Goal: Information Seeking & Learning: Understand process/instructions

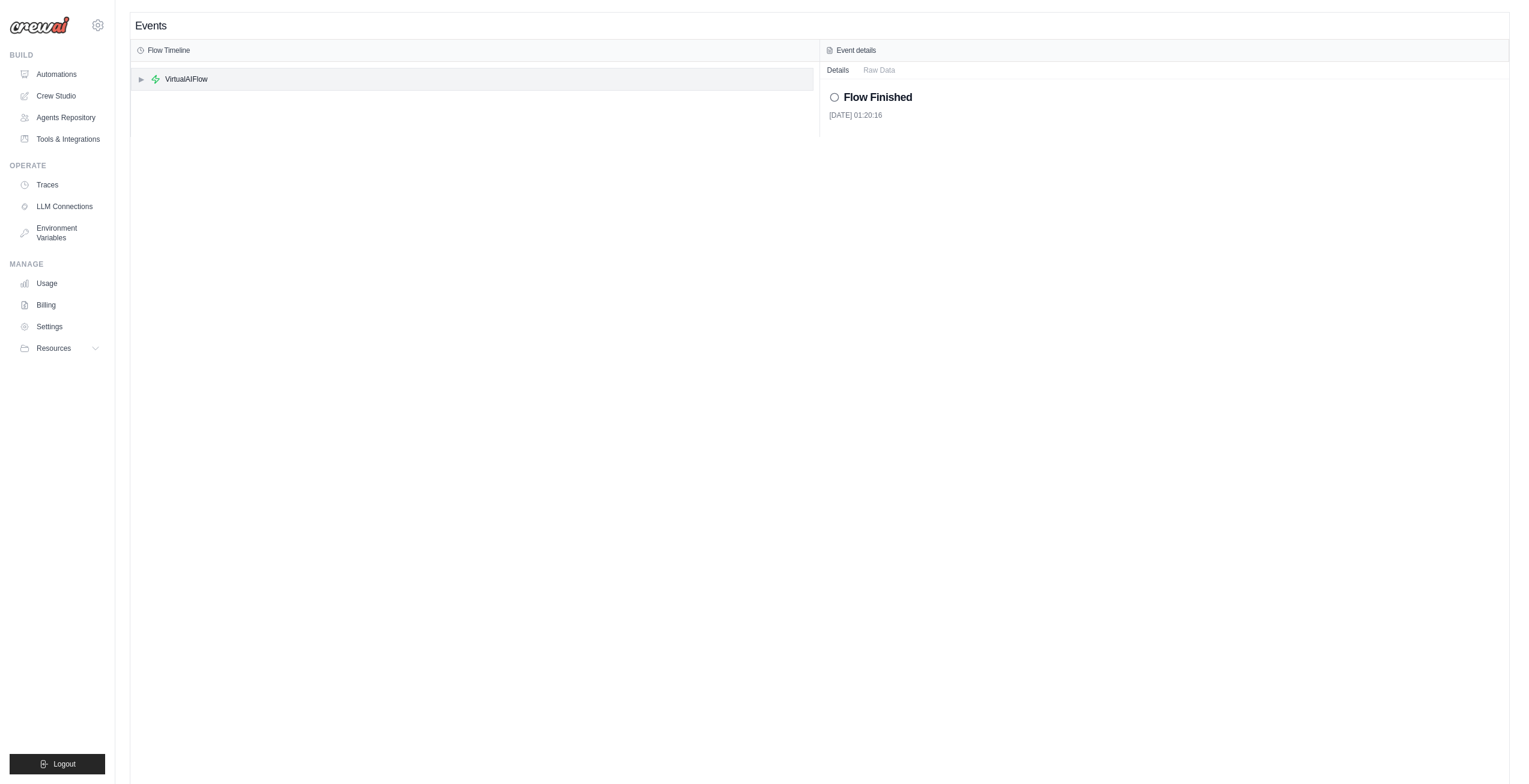
click at [137, 80] on div "▶ VirtualAIFlow" at bounding box center [472, 79] width 681 height 22
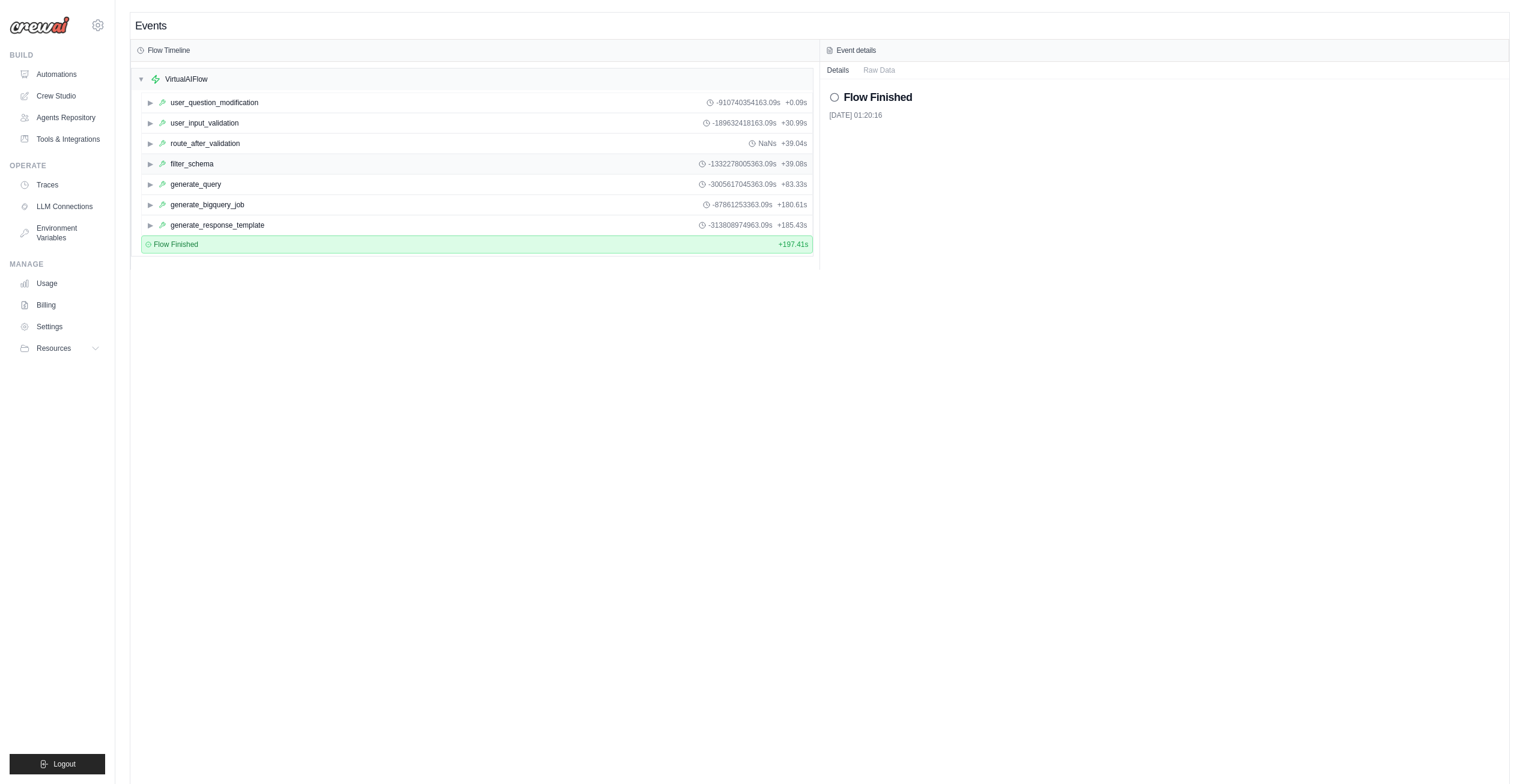
click at [150, 166] on span "▶" at bounding box center [150, 164] width 7 height 10
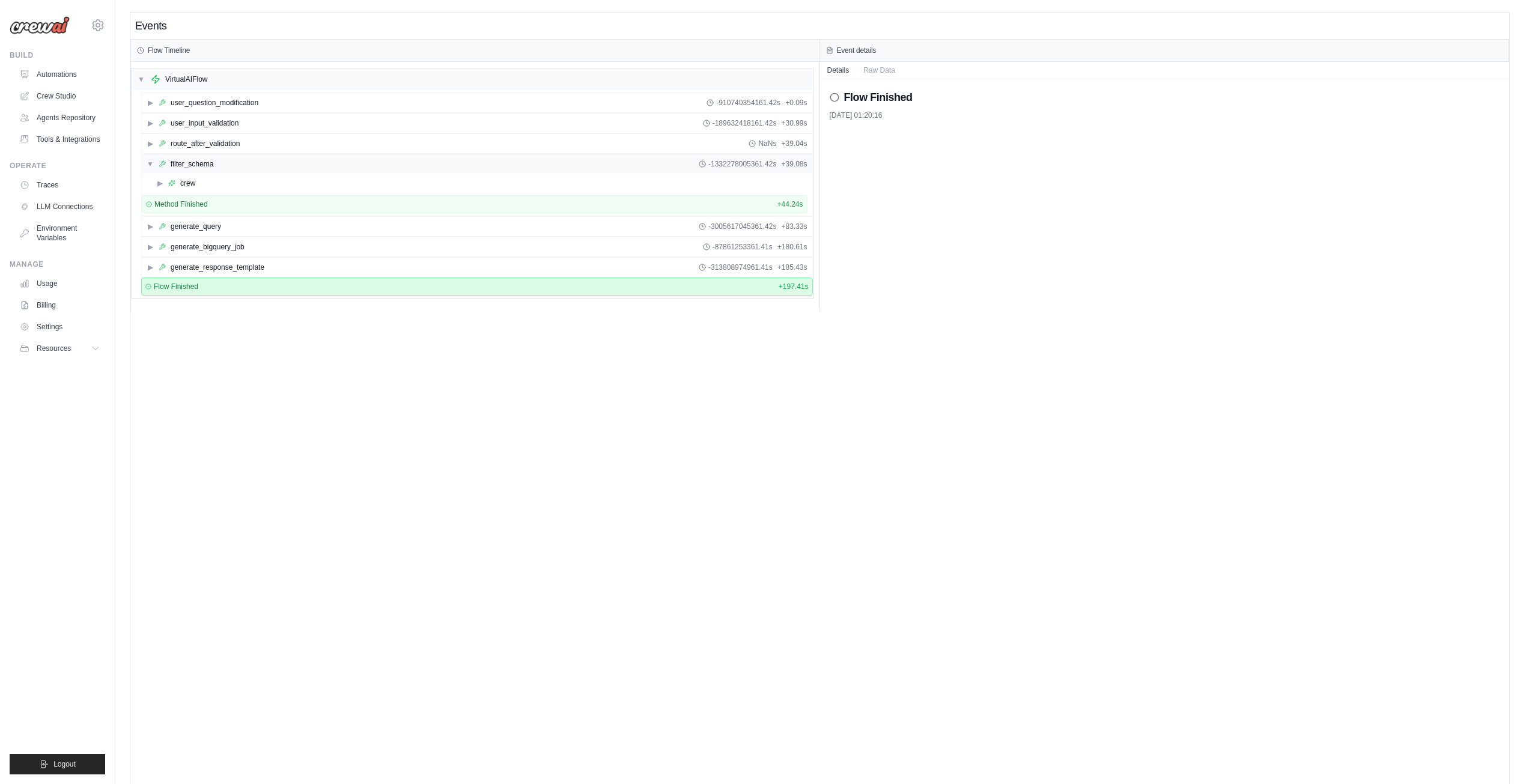
click at [150, 162] on span "▼" at bounding box center [150, 164] width 7 height 10
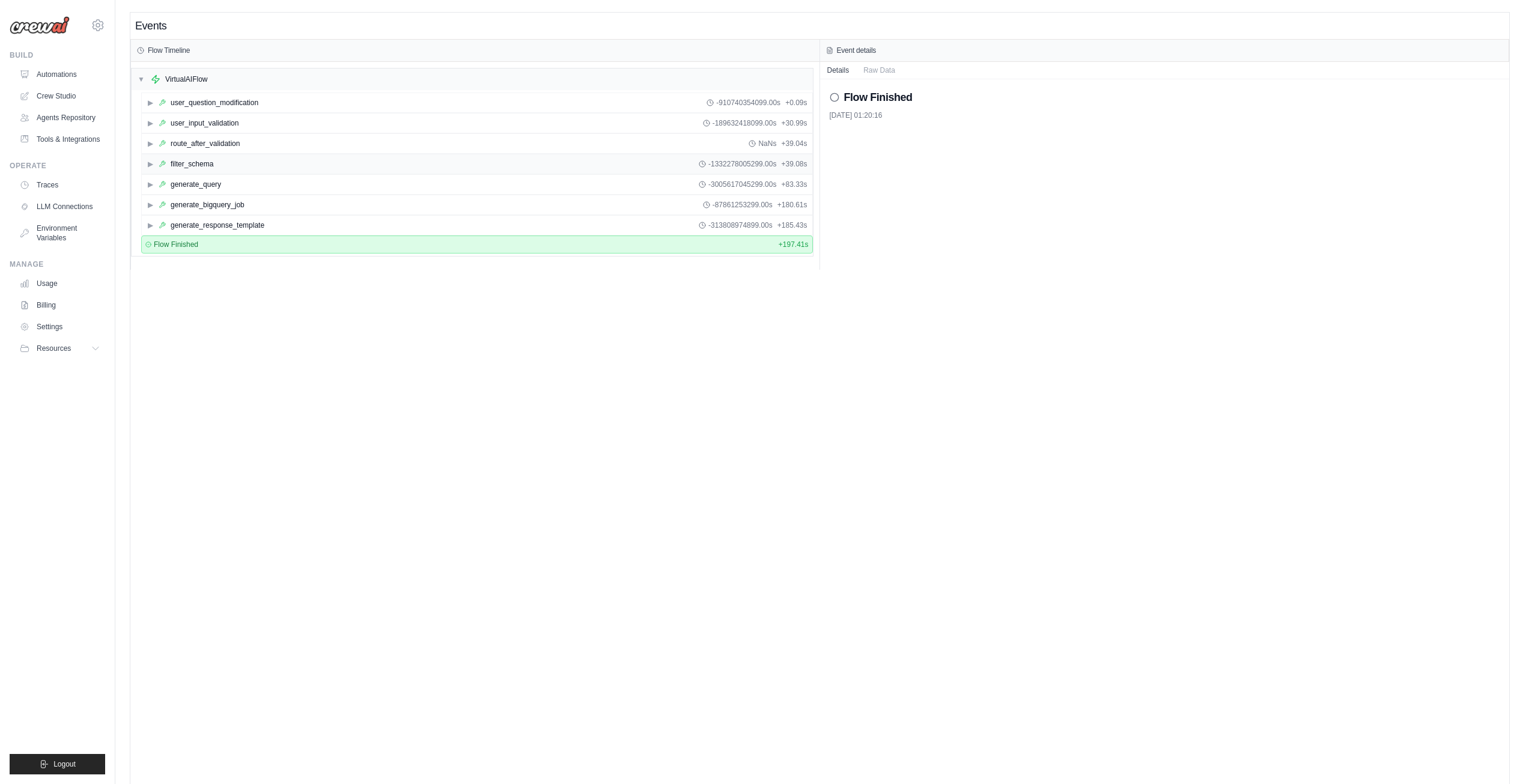
click at [145, 166] on div "▶ filter_schema -1332278005299.00s + 39.08s" at bounding box center [477, 164] width 670 height 19
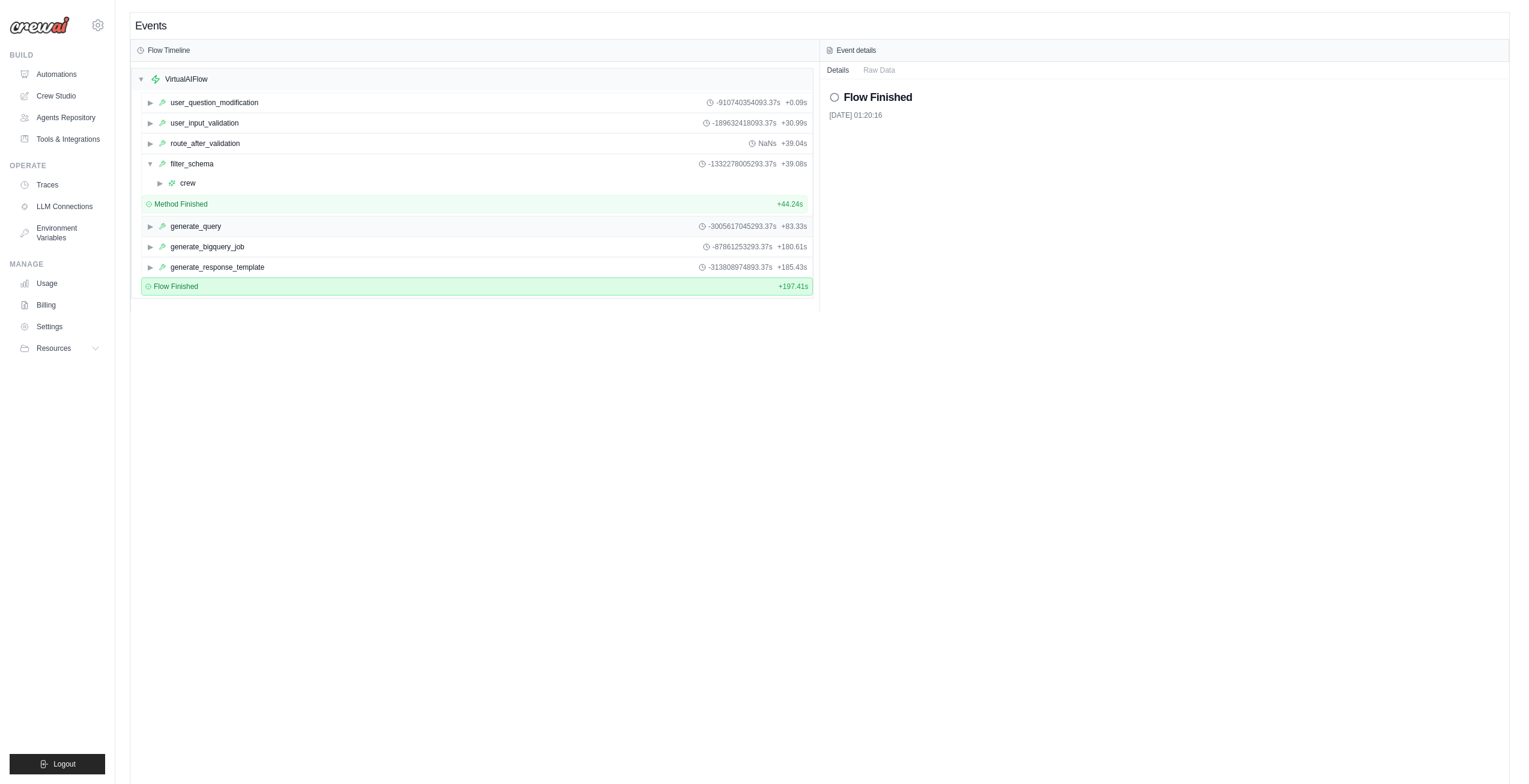
click at [149, 224] on span "▶" at bounding box center [150, 226] width 7 height 10
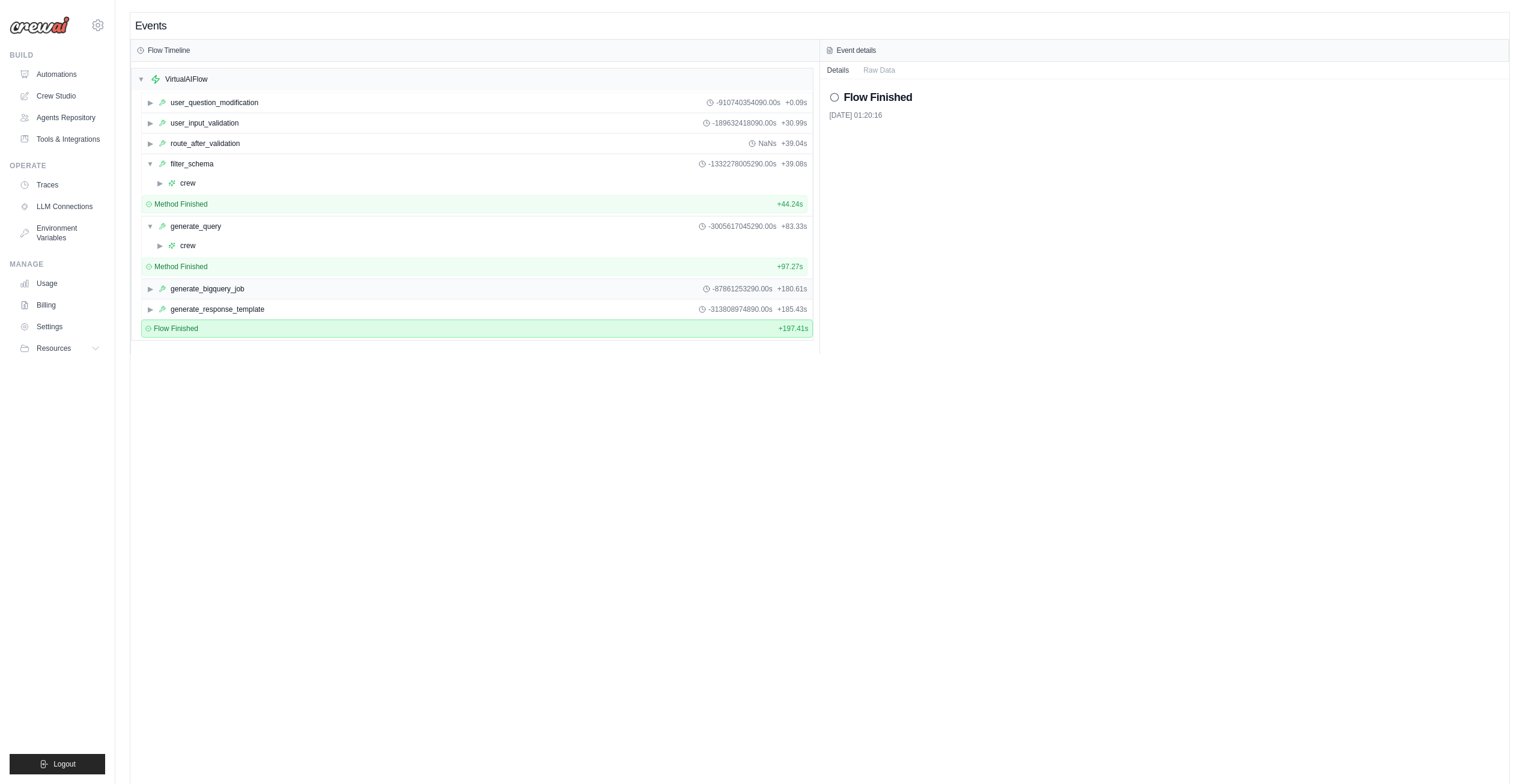
click at [150, 292] on span "▶" at bounding box center [150, 288] width 7 height 10
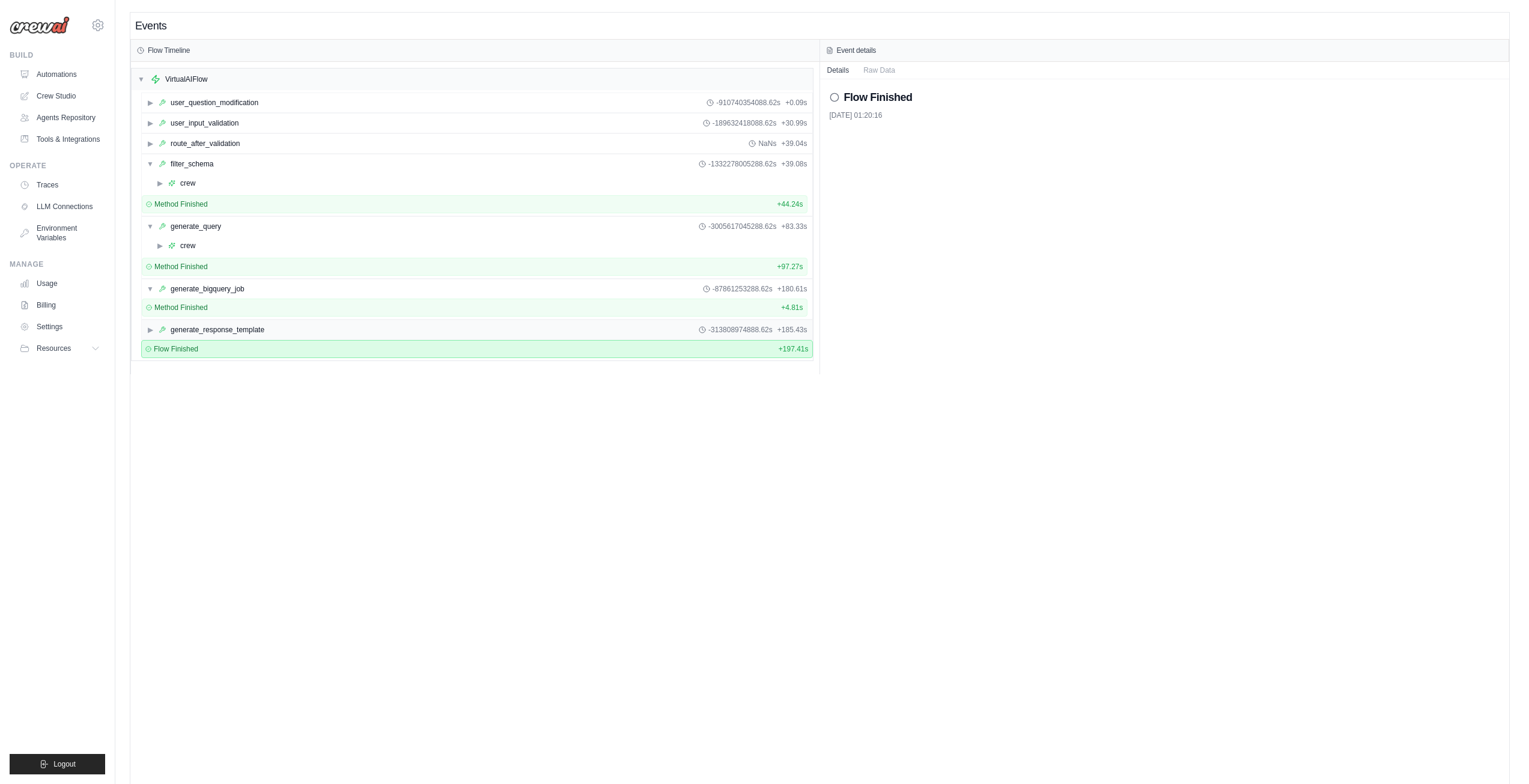
click at [143, 325] on div "▶ generate_response_template -313808974888.62s + 185.43s" at bounding box center [477, 329] width 670 height 19
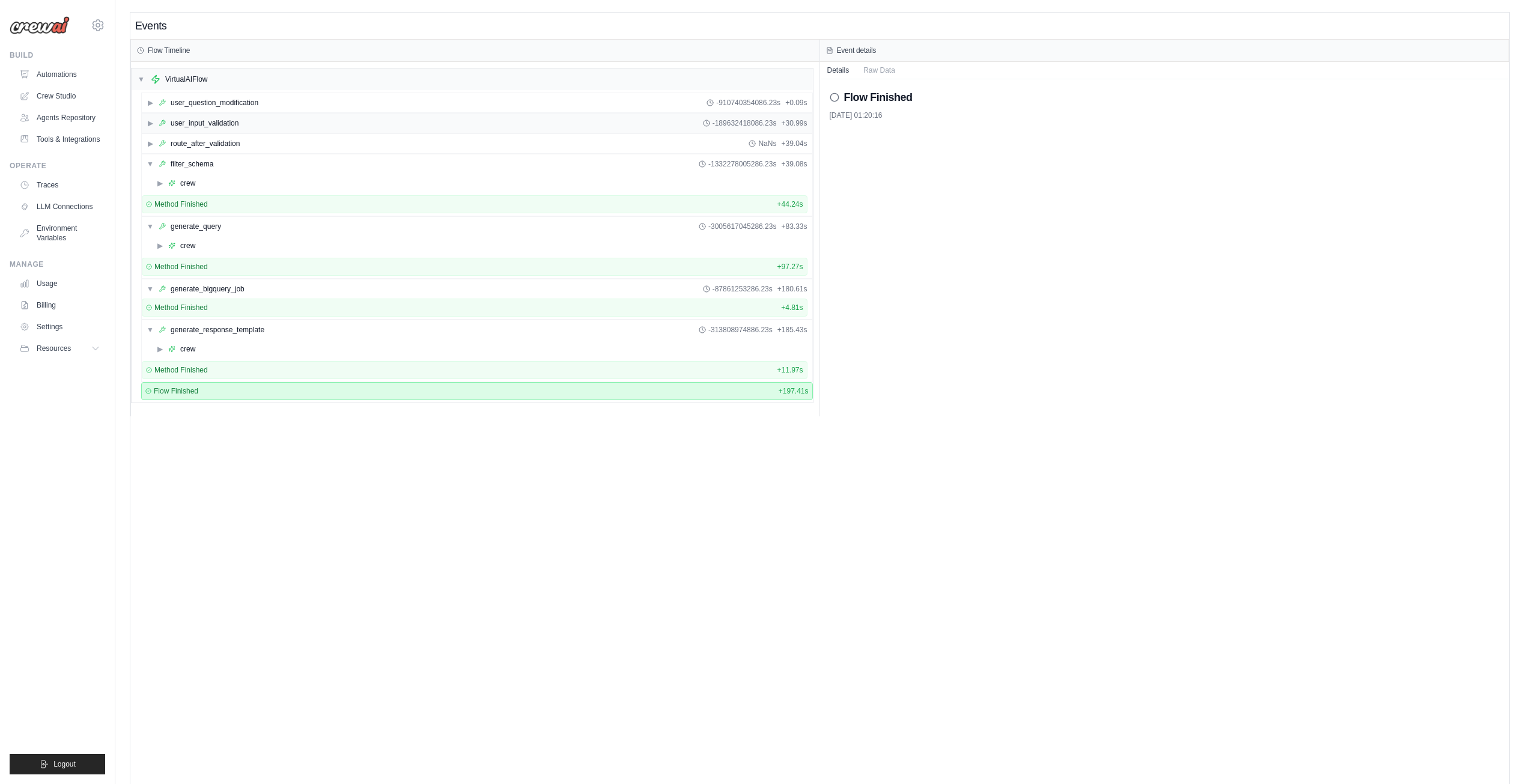
click at [149, 122] on span "▶" at bounding box center [150, 123] width 7 height 10
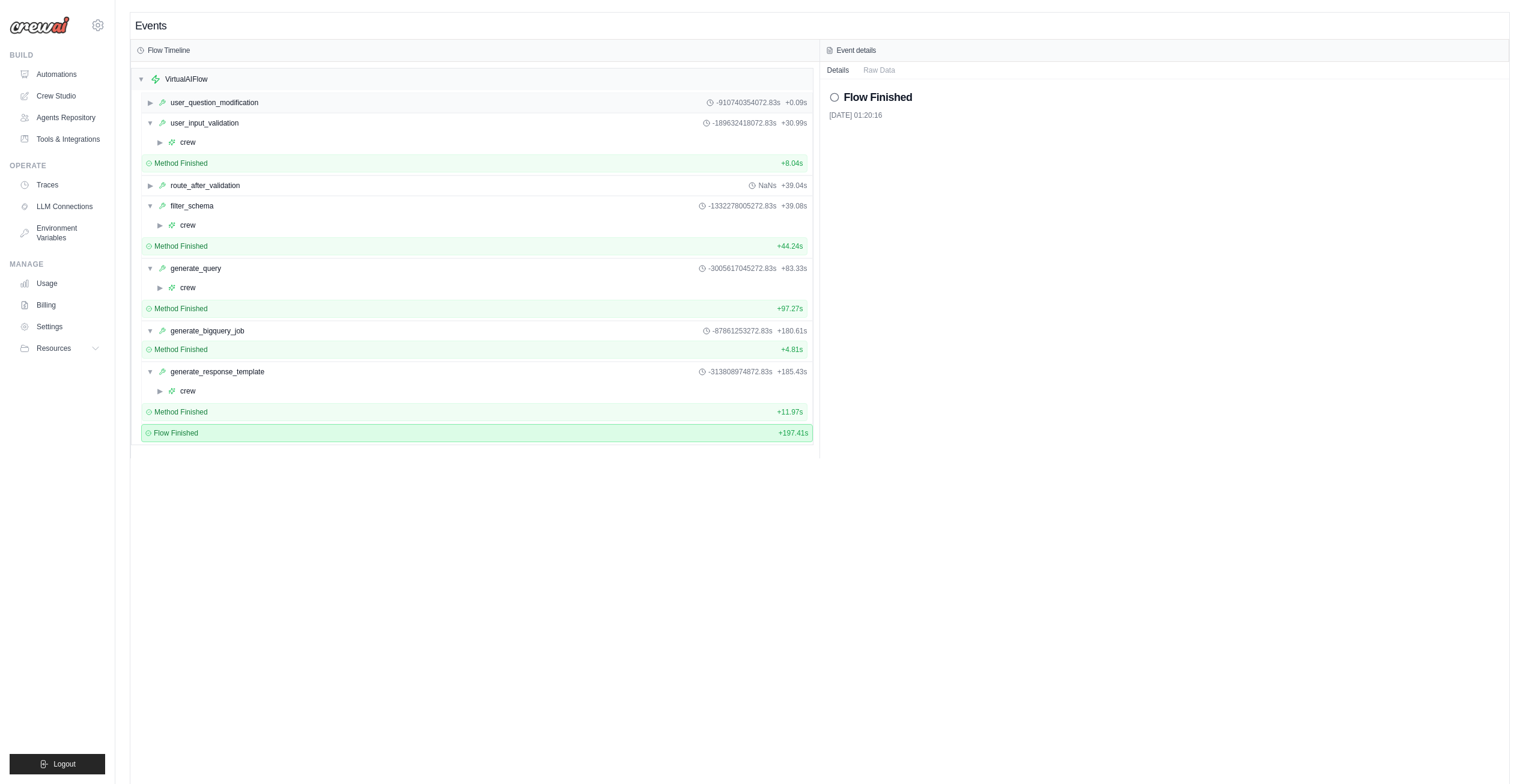
click at [150, 107] on span "▶" at bounding box center [150, 103] width 7 height 10
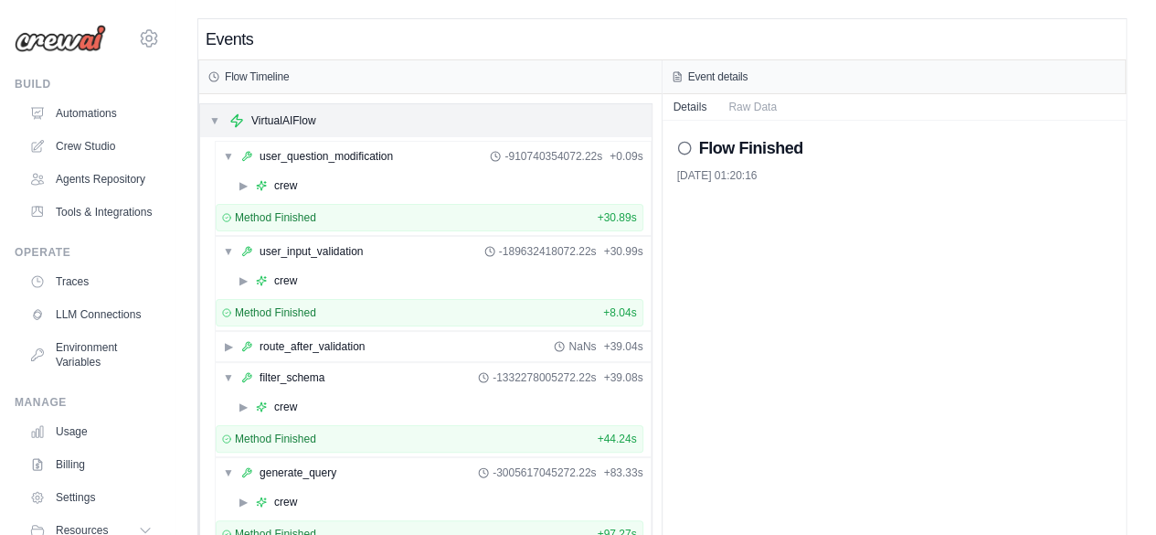
click at [214, 120] on span "▼" at bounding box center [214, 120] width 11 height 15
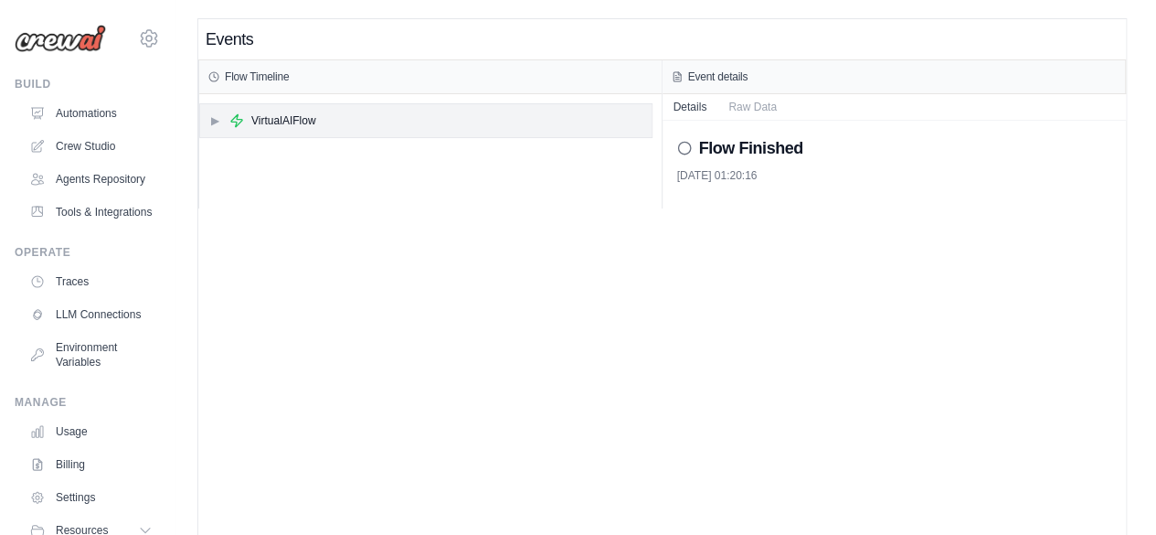
click at [214, 120] on span "▶" at bounding box center [214, 120] width 11 height 15
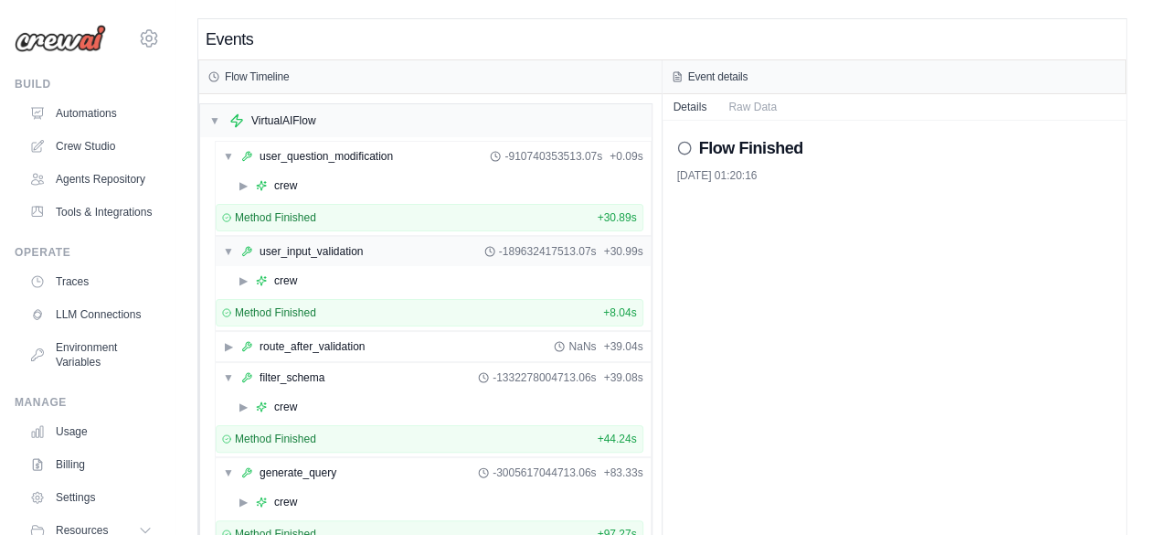
click at [234, 249] on div "▼ user_input_validation" at bounding box center [293, 251] width 140 height 15
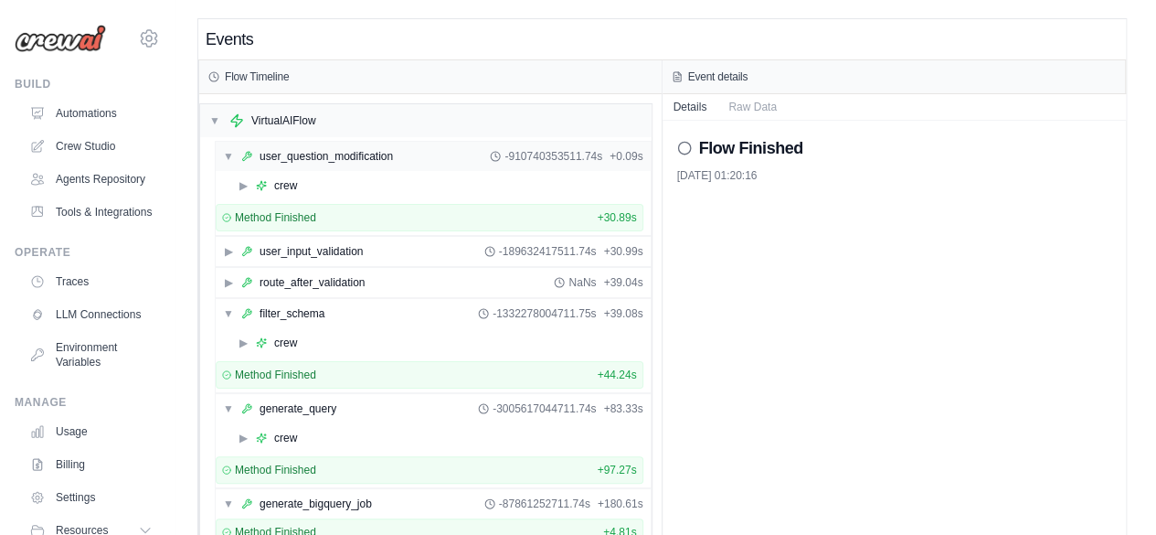
click at [234, 153] on div "▼ user_question_modification" at bounding box center [308, 156] width 170 height 15
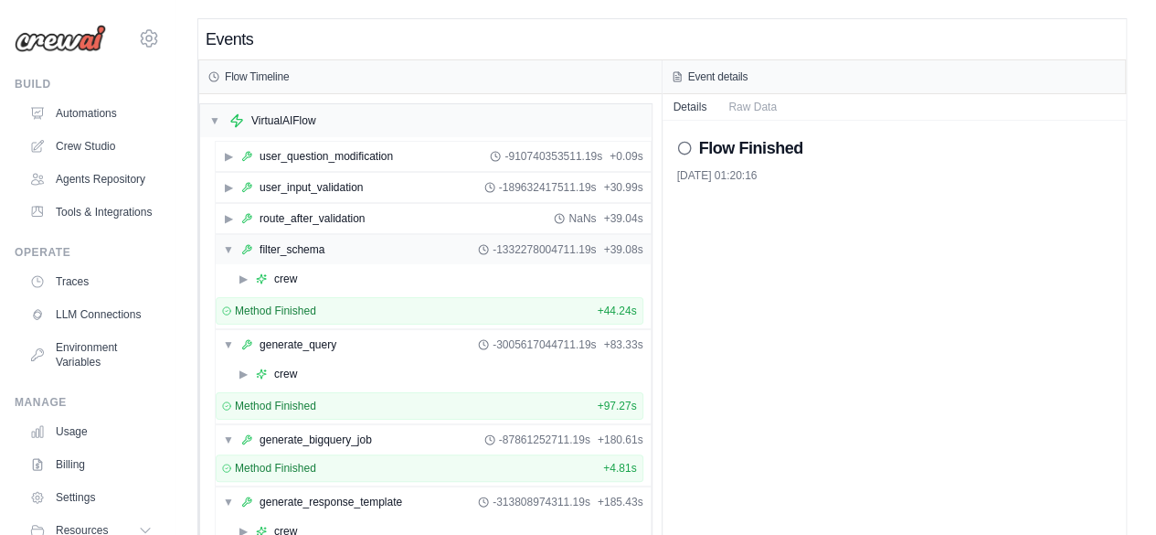
click at [235, 235] on div "▼ filter_schema -1332278004711.19s + 39.08s" at bounding box center [433, 249] width 435 height 29
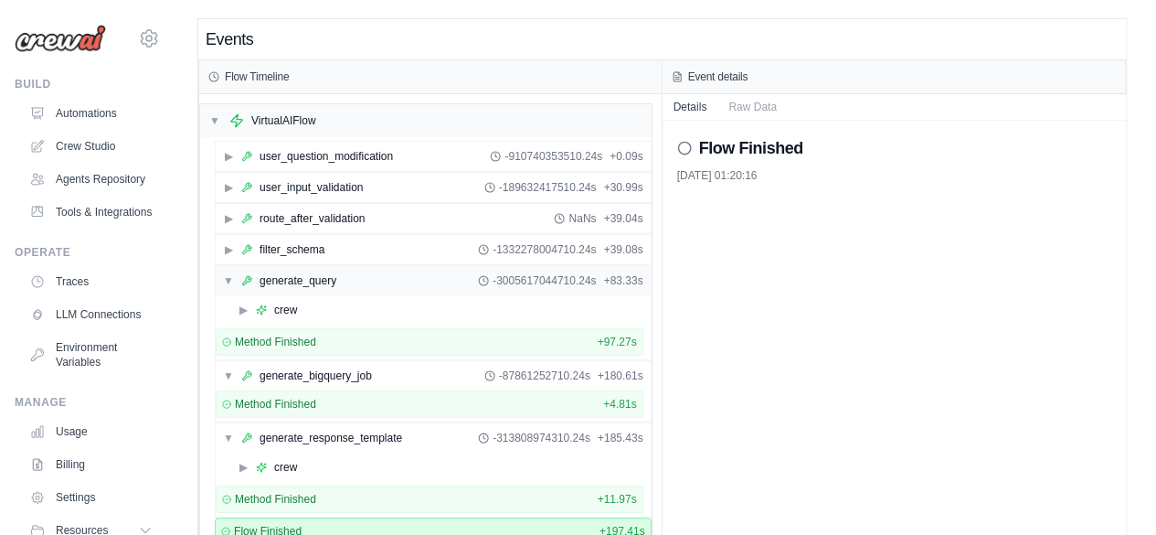
click at [234, 273] on div "▼ generate_query" at bounding box center [279, 280] width 113 height 15
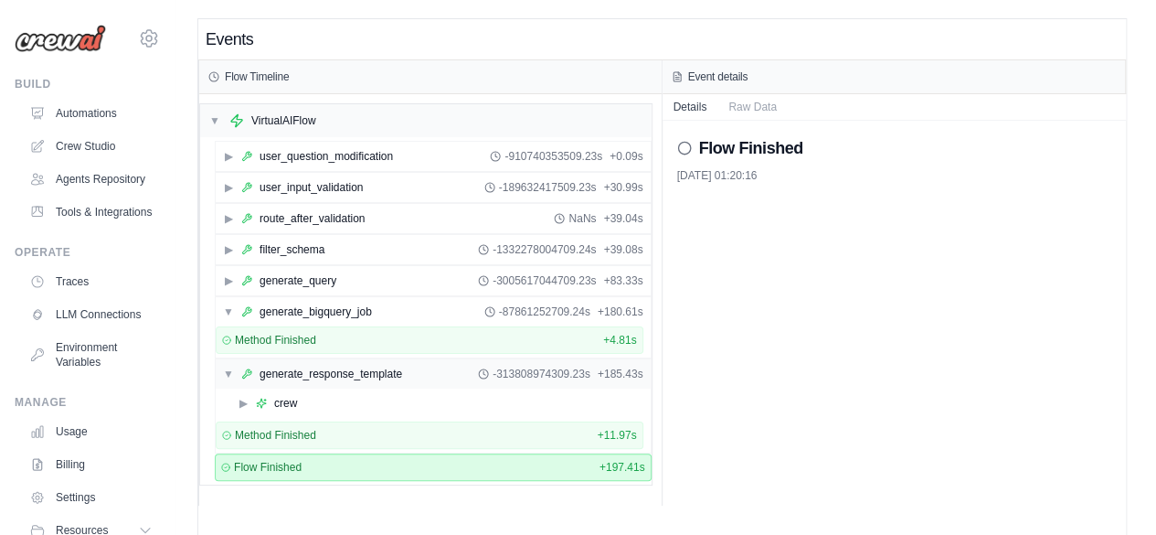
click at [228, 366] on span "▼" at bounding box center [228, 373] width 11 height 15
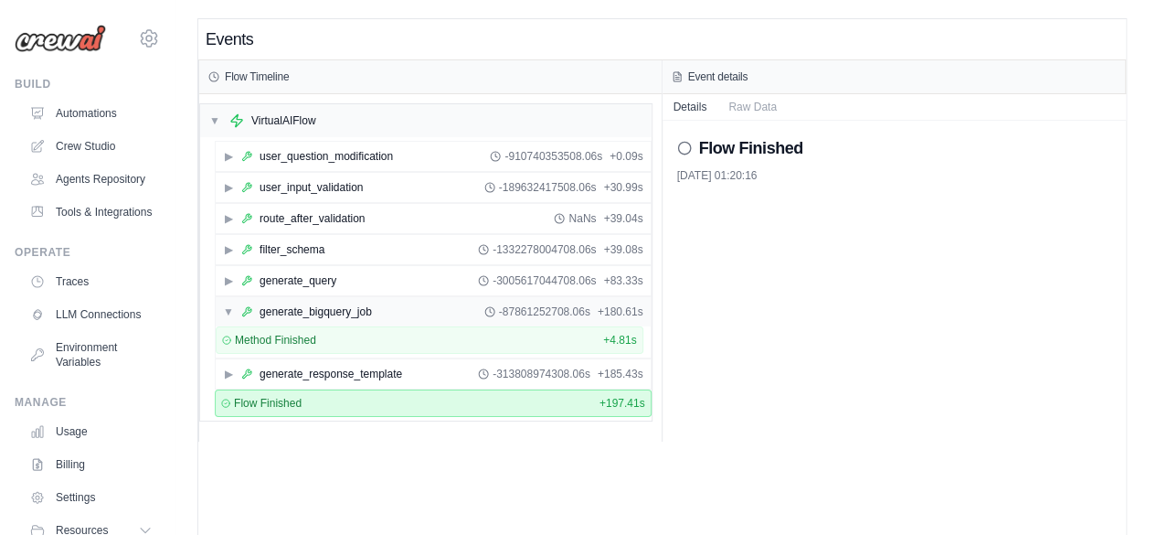
click at [228, 298] on div "▼ generate_bigquery_job -87861252708.06s + 180.61s" at bounding box center [433, 311] width 435 height 29
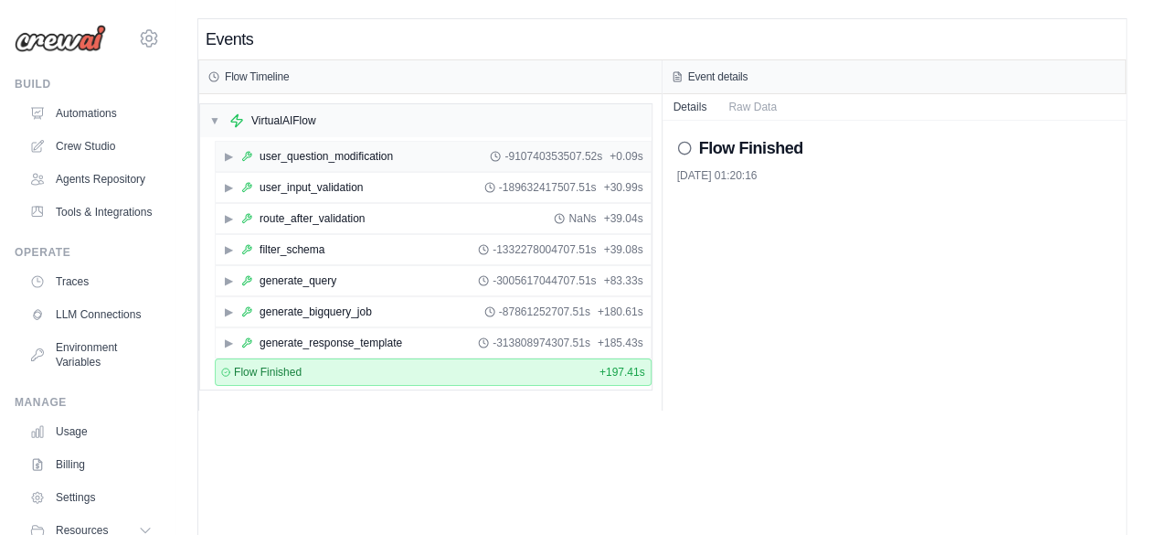
click at [226, 155] on span "▶" at bounding box center [228, 156] width 11 height 15
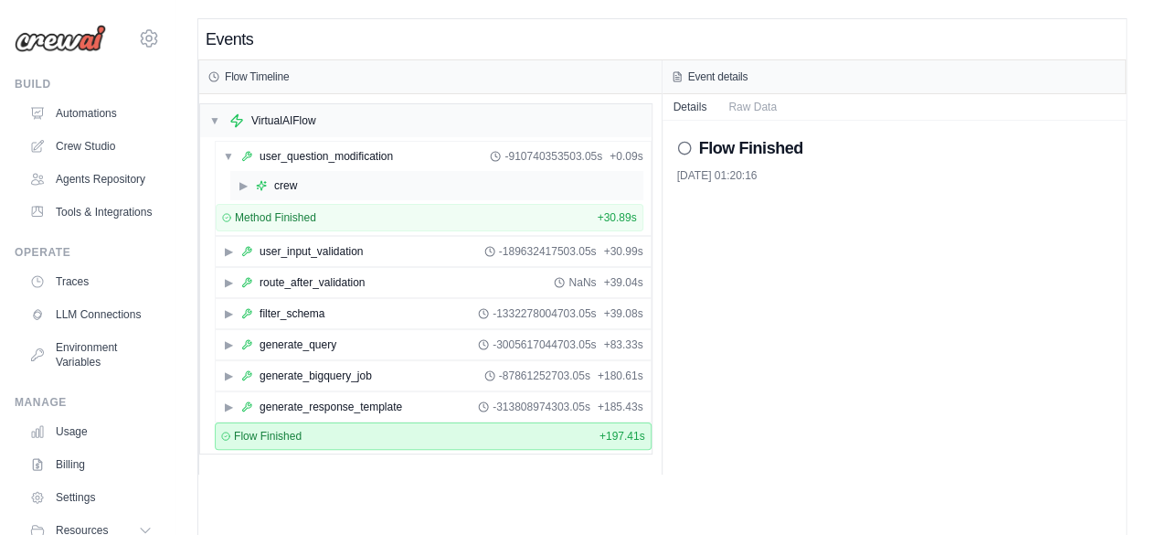
click at [241, 175] on div "▶ crew" at bounding box center [436, 185] width 413 height 29
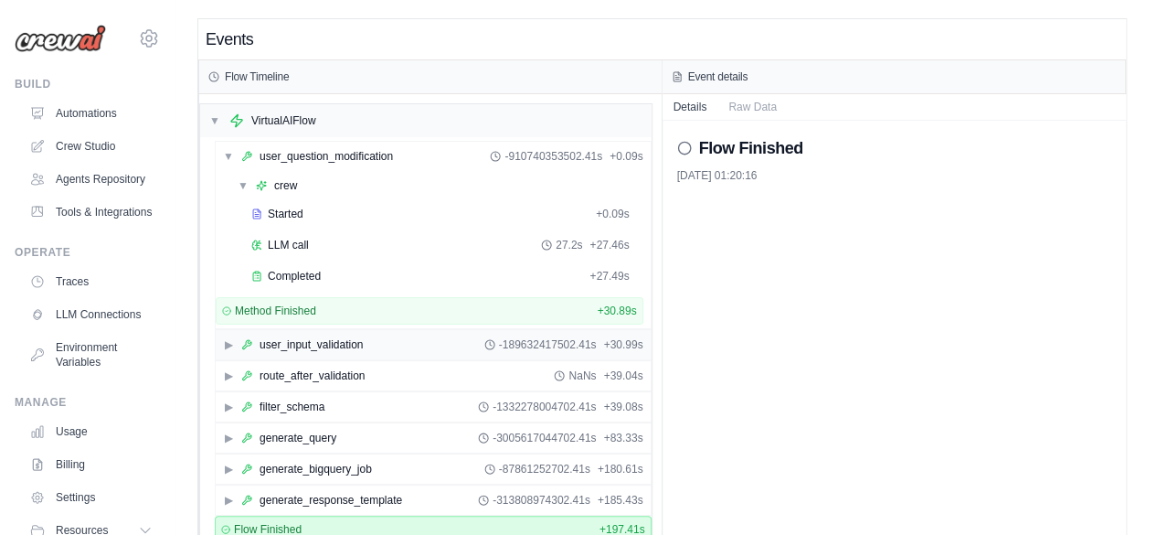
click at [231, 348] on div "▶ user_input_validation -189632417502.41s + 30.99s" at bounding box center [433, 344] width 435 height 29
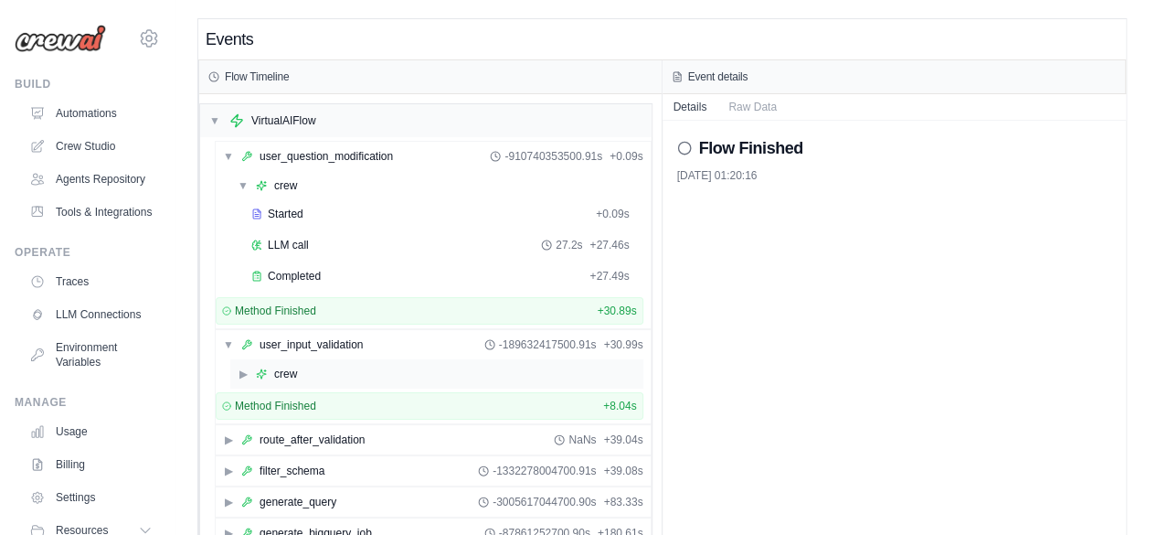
click at [247, 376] on div "▶ crew" at bounding box center [267, 373] width 59 height 15
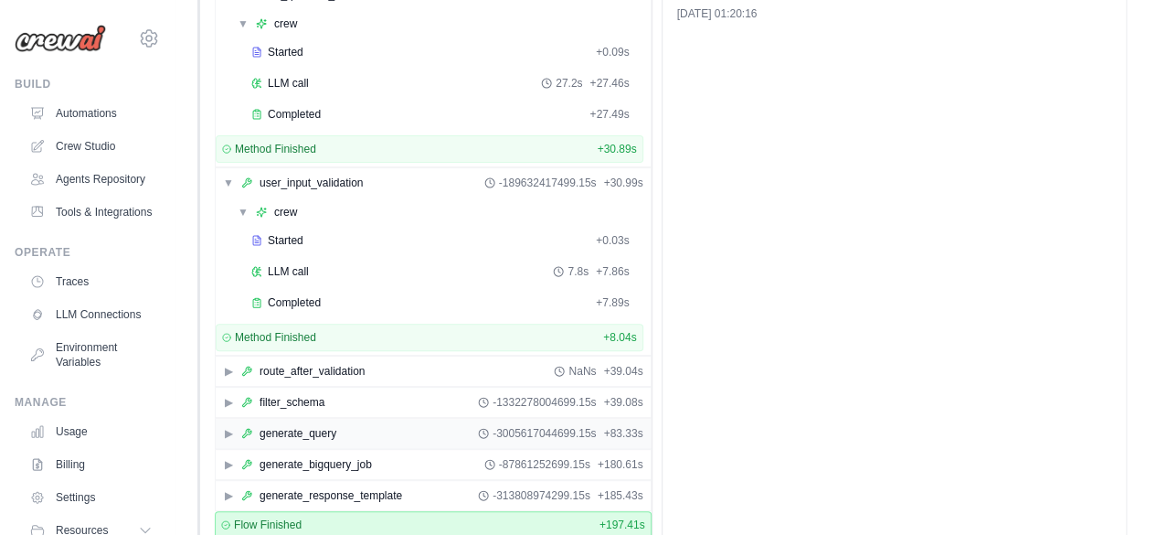
scroll to position [197, 0]
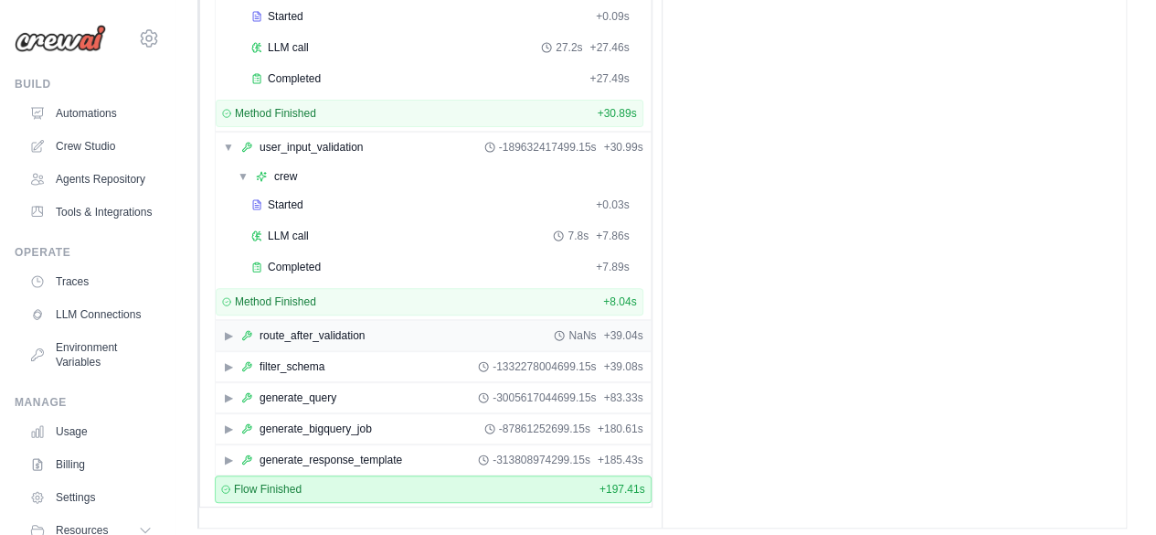
click at [230, 334] on span "▶" at bounding box center [228, 335] width 11 height 15
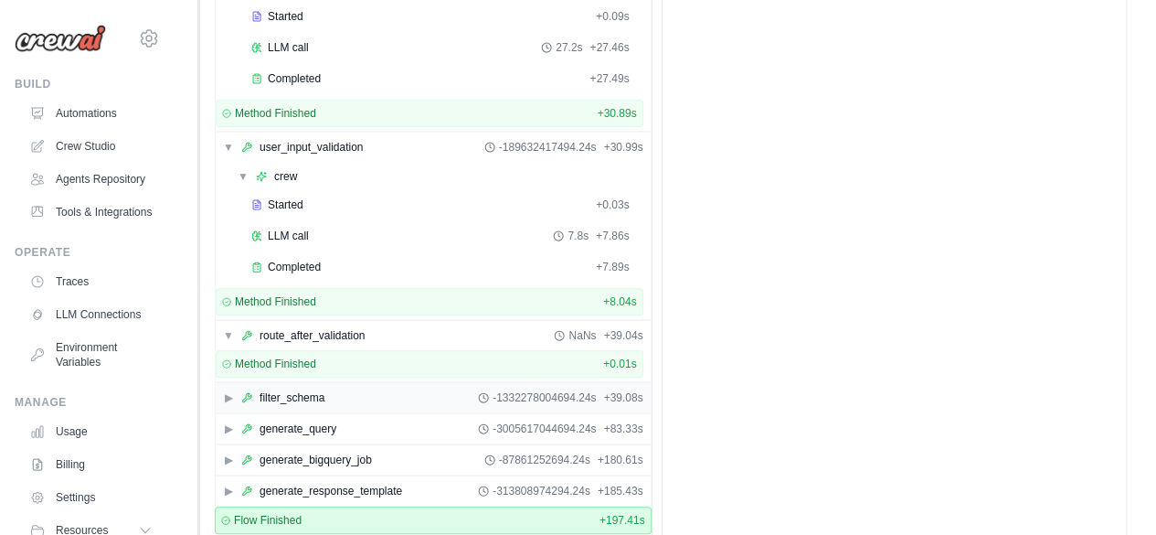
click at [227, 390] on span "▶" at bounding box center [228, 397] width 11 height 15
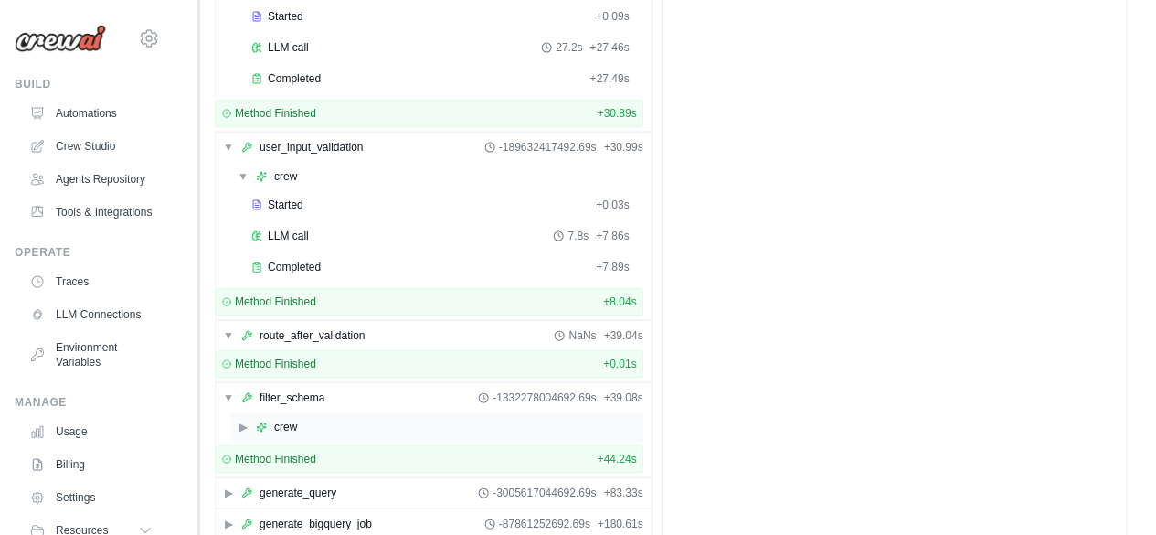
click at [239, 419] on span "▶" at bounding box center [243, 426] width 11 height 15
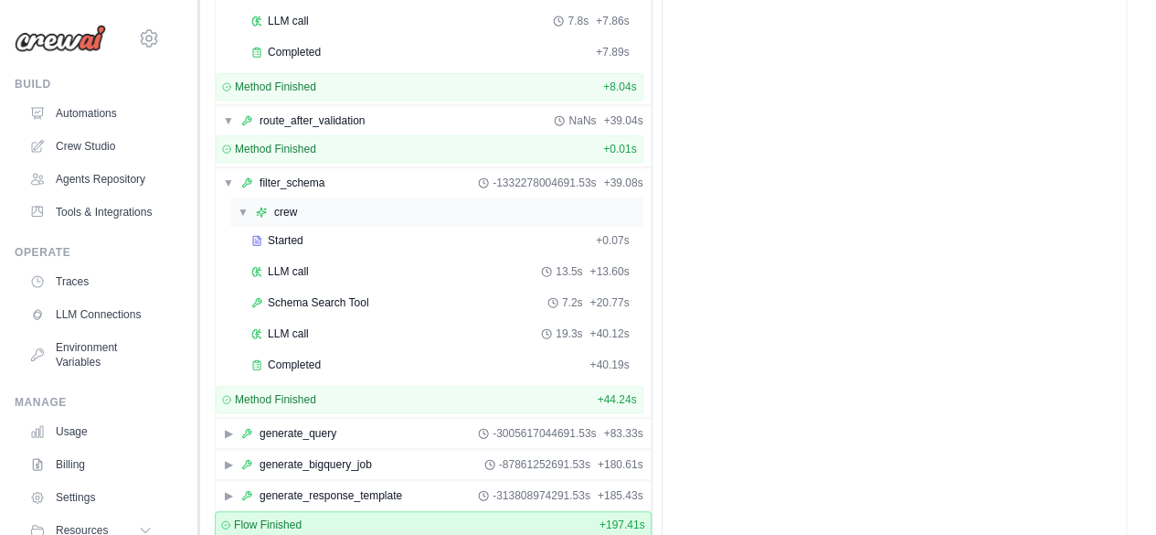
scroll to position [443, 0]
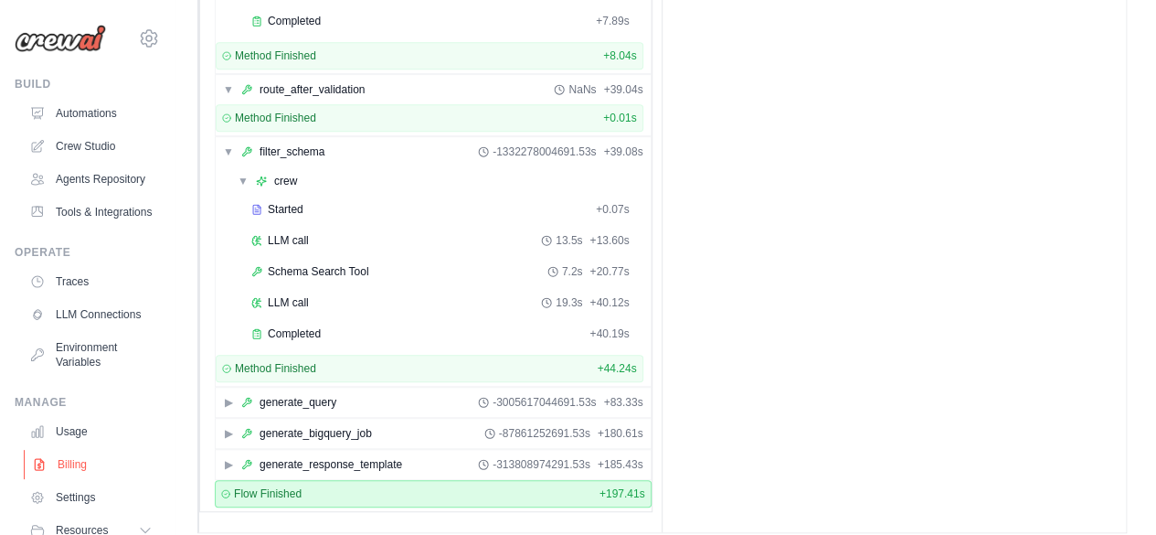
click at [82, 479] on link "Billing" at bounding box center [93, 464] width 138 height 29
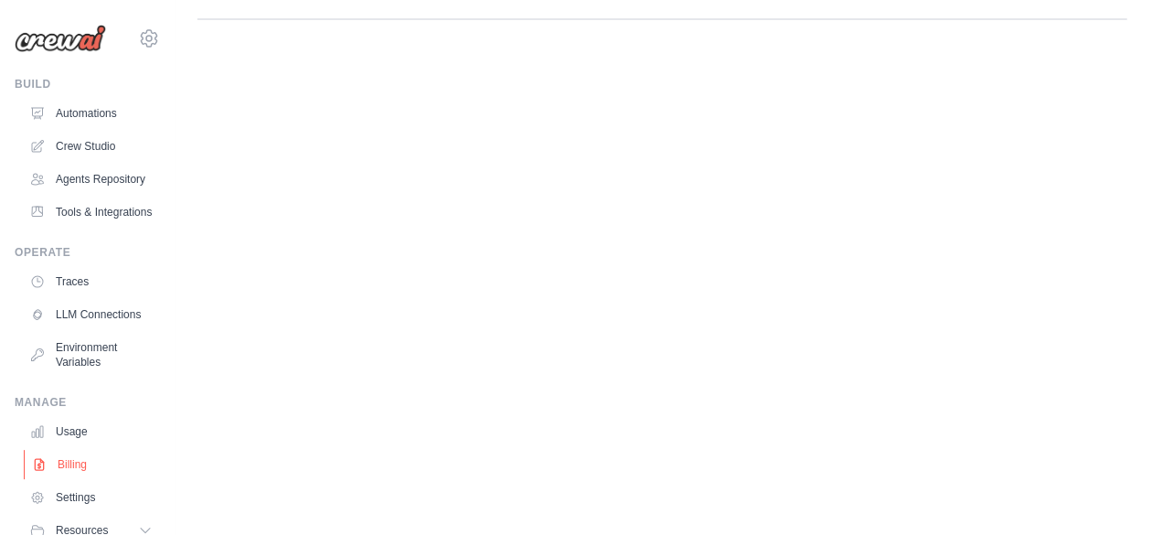
scroll to position [0, 0]
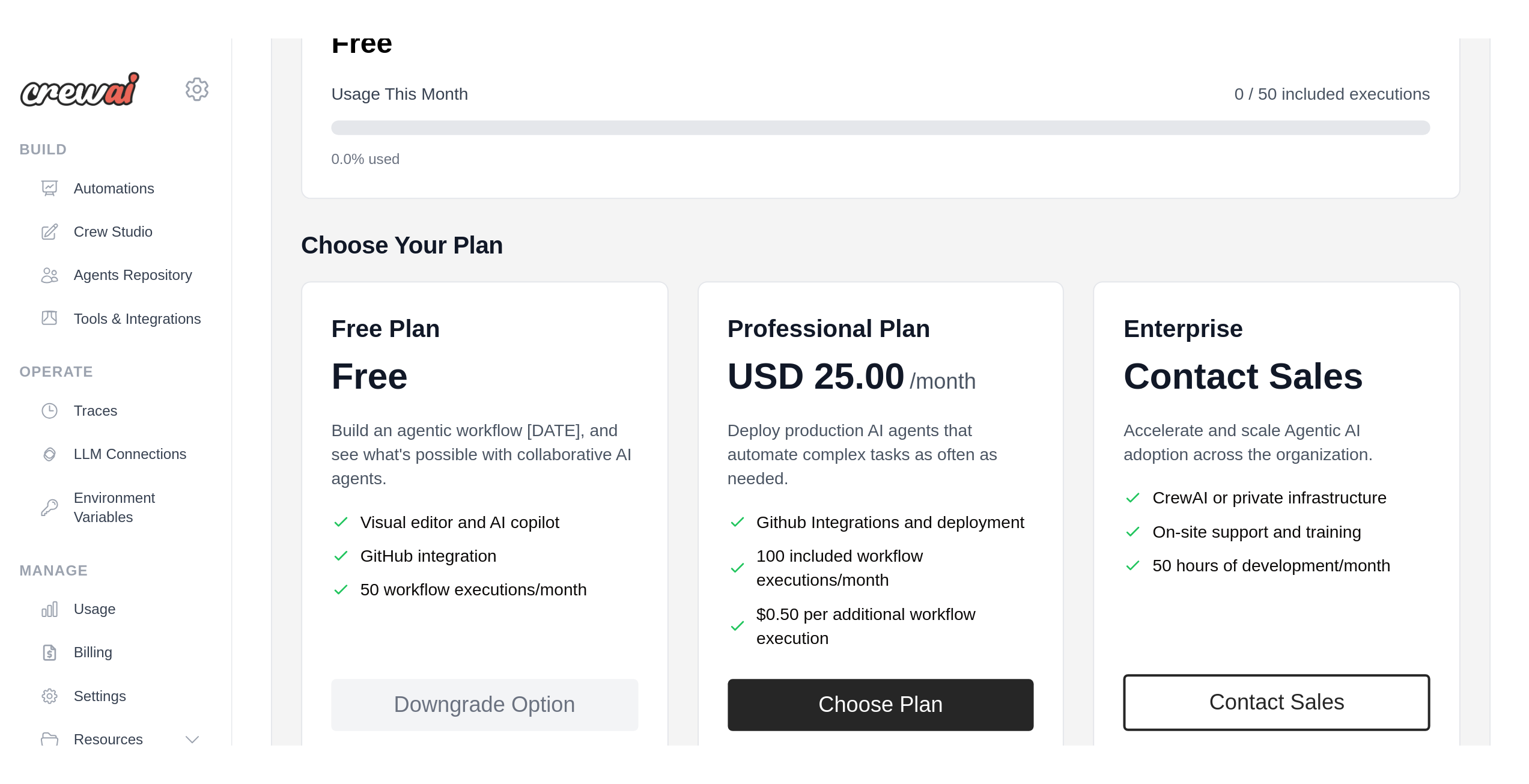
scroll to position [24, 0]
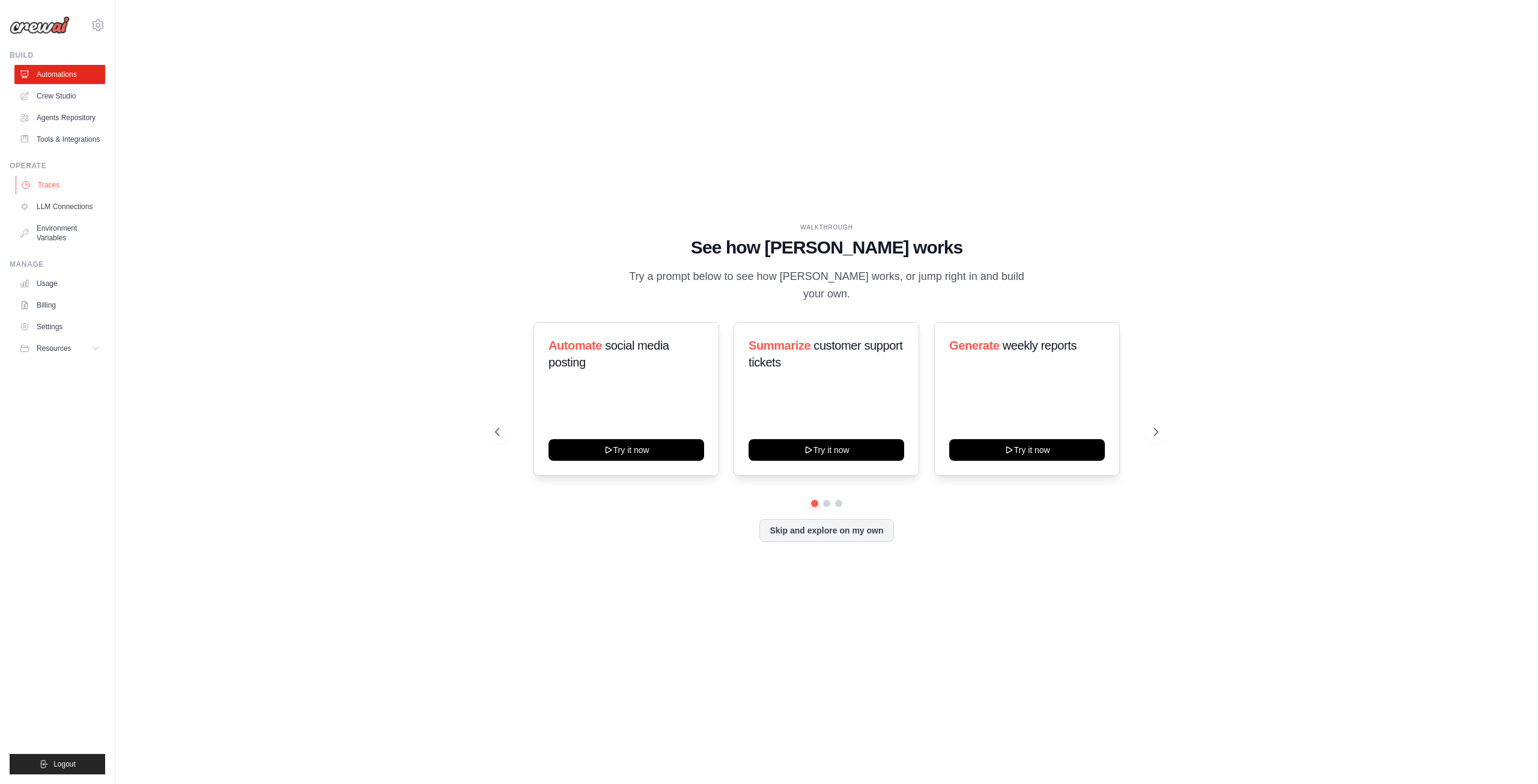
click at [58, 185] on link "Traces" at bounding box center [61, 185] width 91 height 19
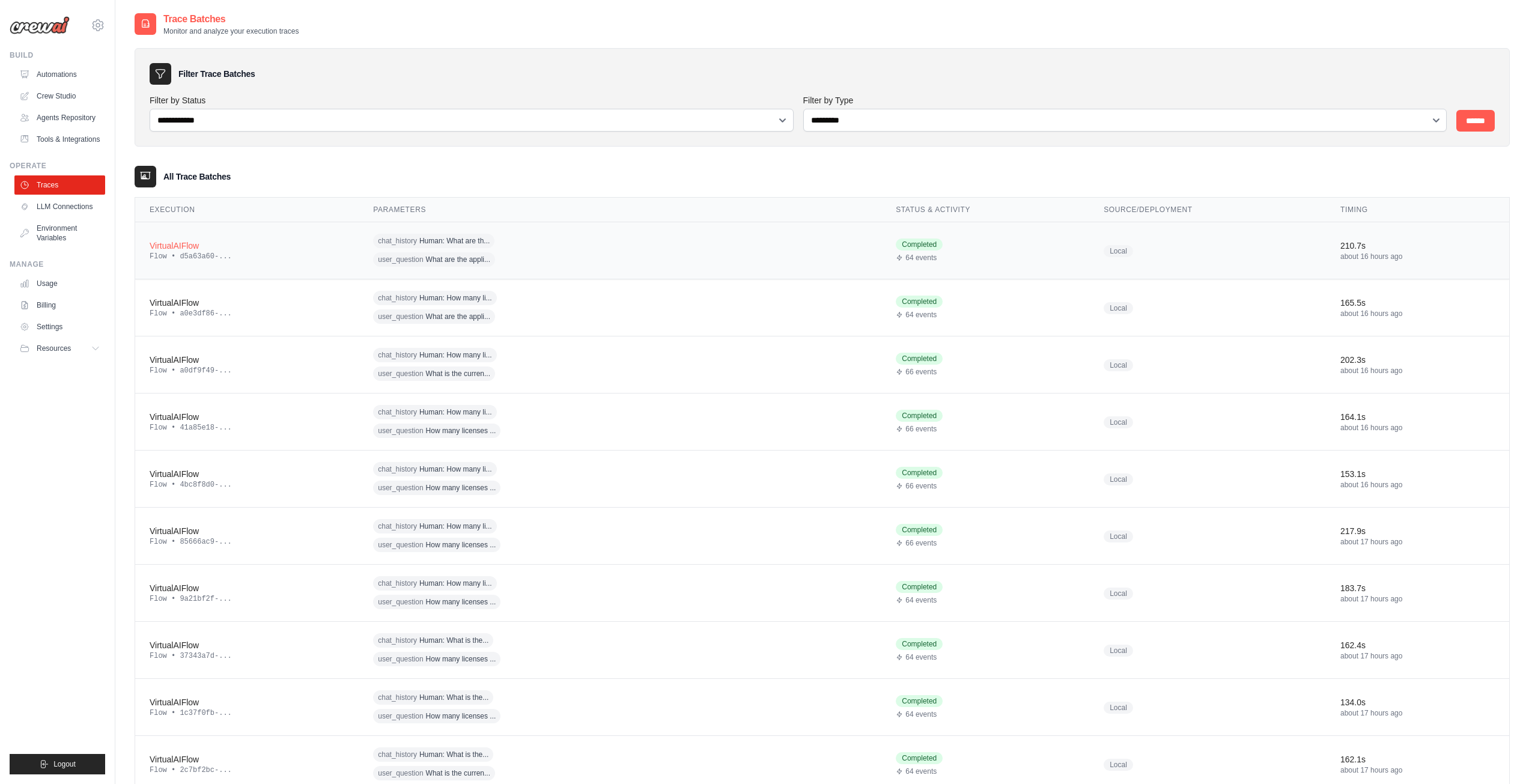
click at [245, 263] on td "VirtualAIFlow Flow • d5a63a60-..." at bounding box center [247, 250] width 223 height 57
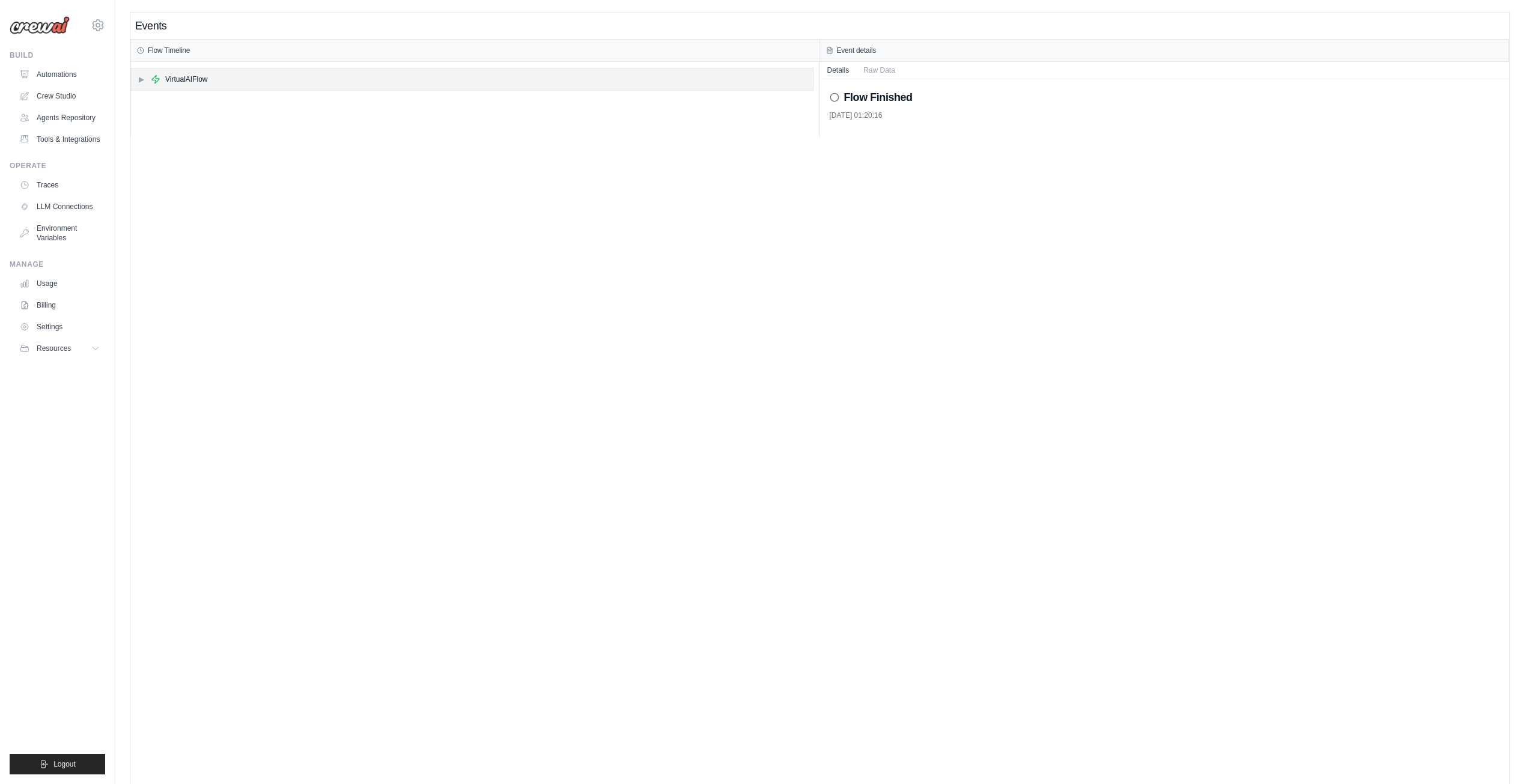
click at [138, 76] on span "▶" at bounding box center [141, 79] width 7 height 10
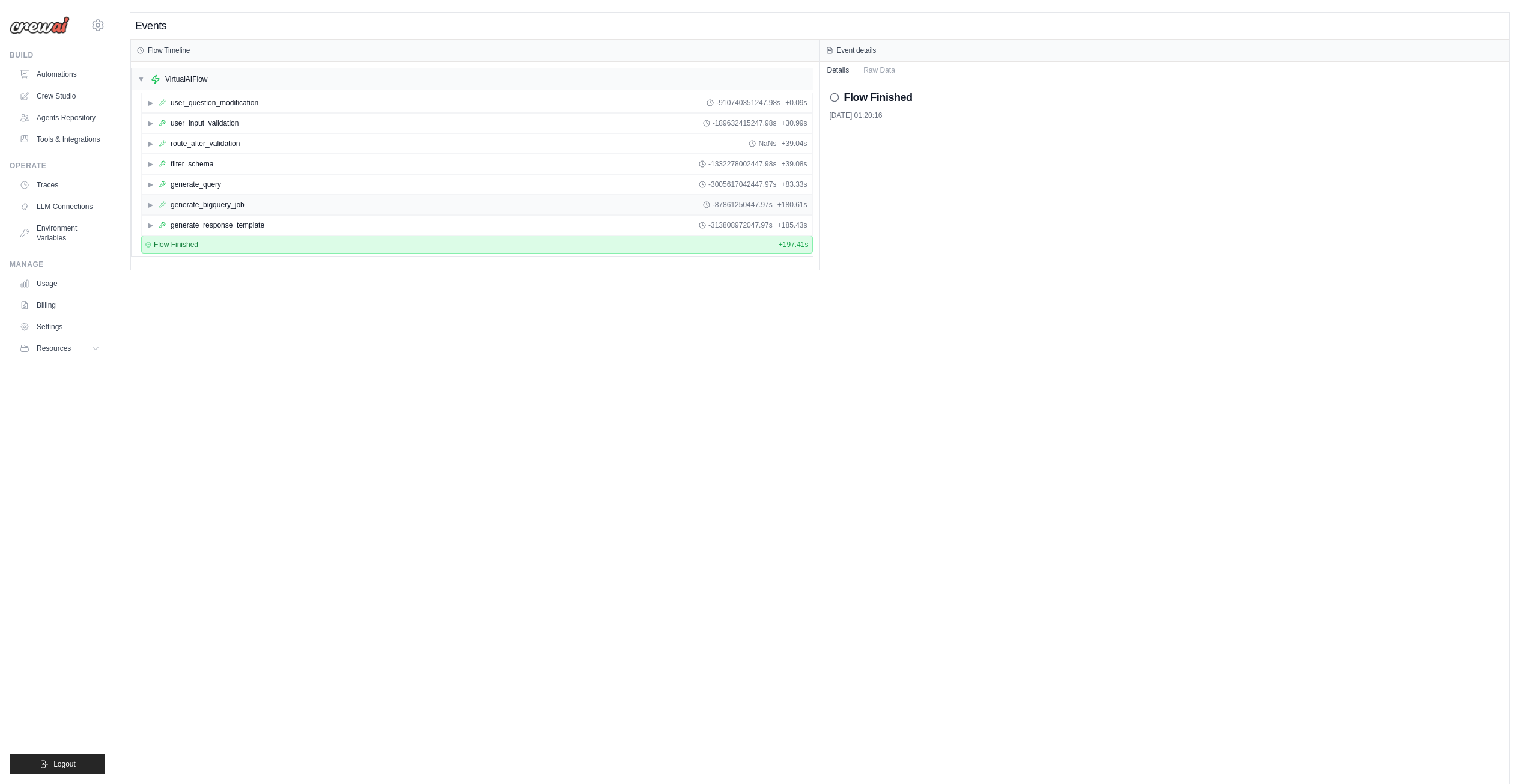
click at [153, 203] on span "▶" at bounding box center [150, 204] width 7 height 10
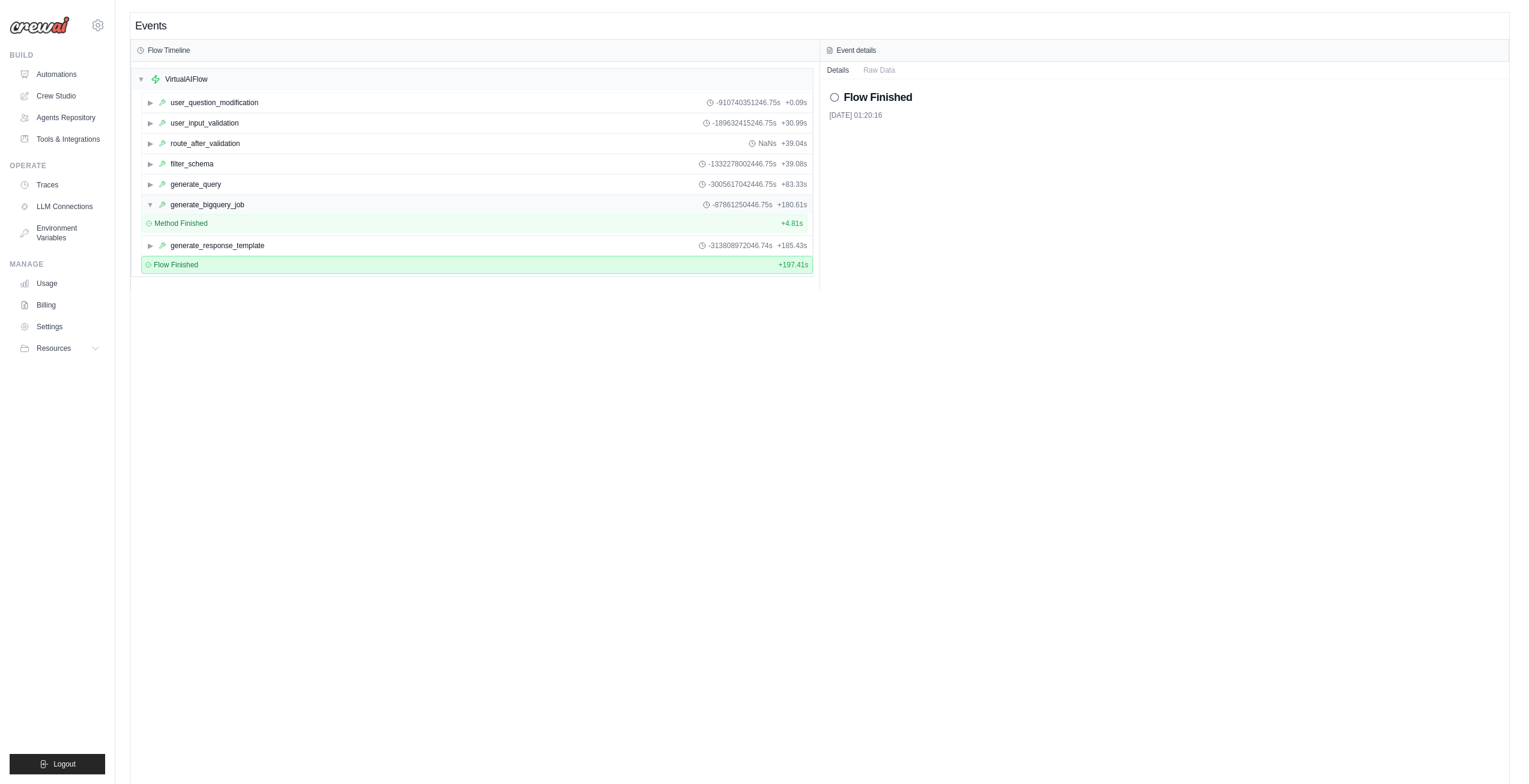
click at [153, 203] on span "▼" at bounding box center [150, 204] width 7 height 10
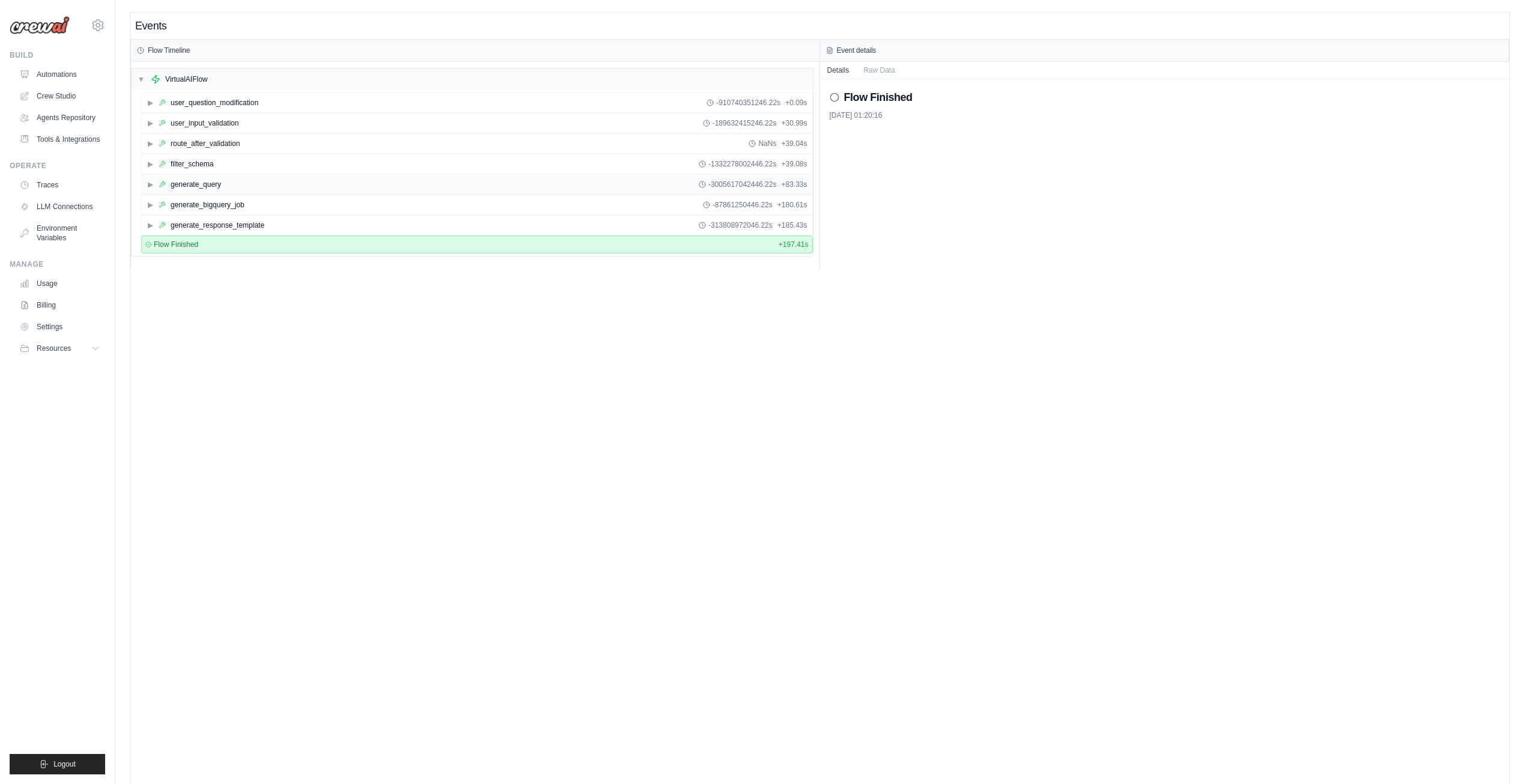
click at [148, 188] on span "▶" at bounding box center [150, 184] width 7 height 10
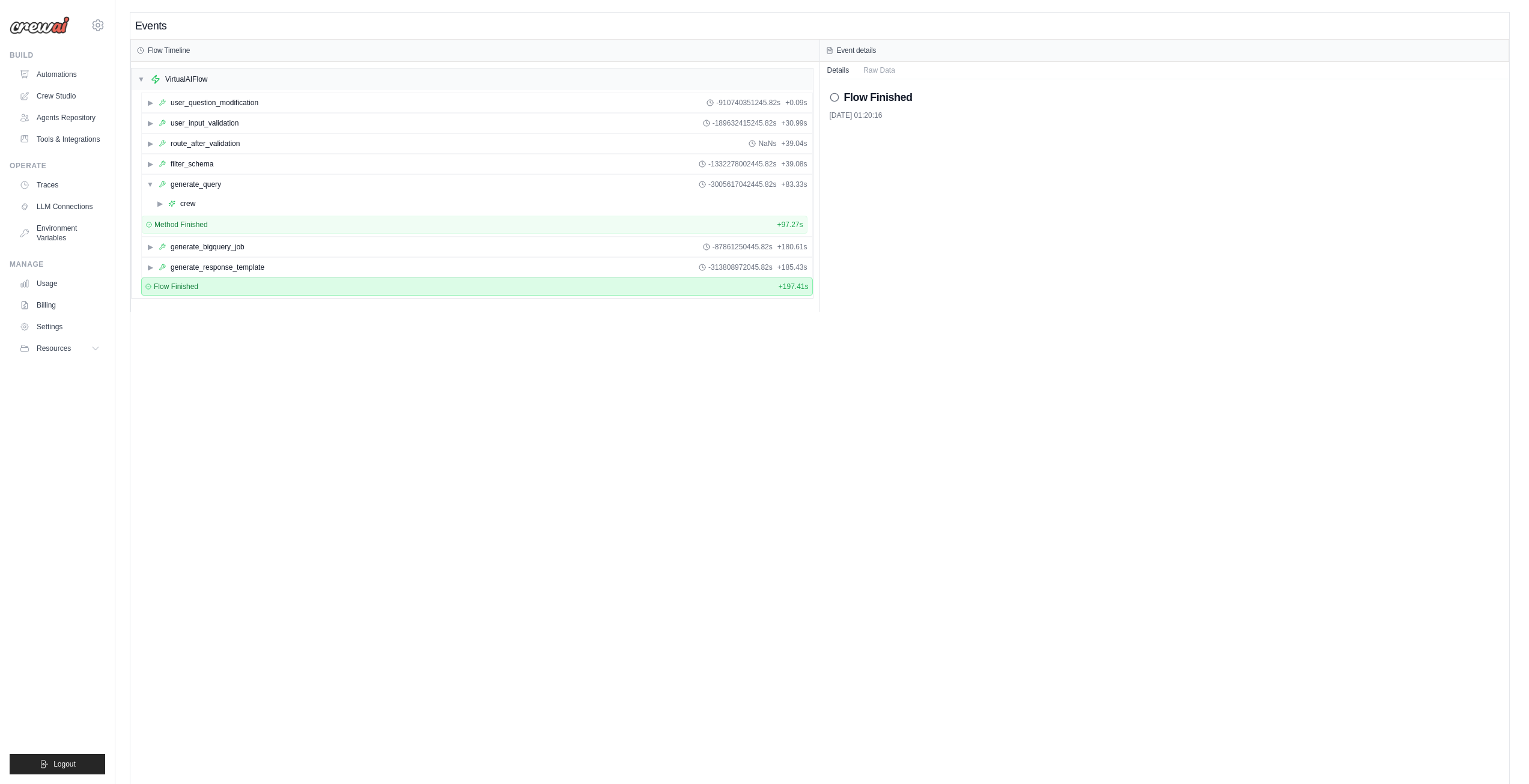
click at [158, 213] on div "▶ crew Method Finished + 97.27s" at bounding box center [477, 215] width 670 height 42
click at [158, 203] on span "▶" at bounding box center [160, 203] width 7 height 10
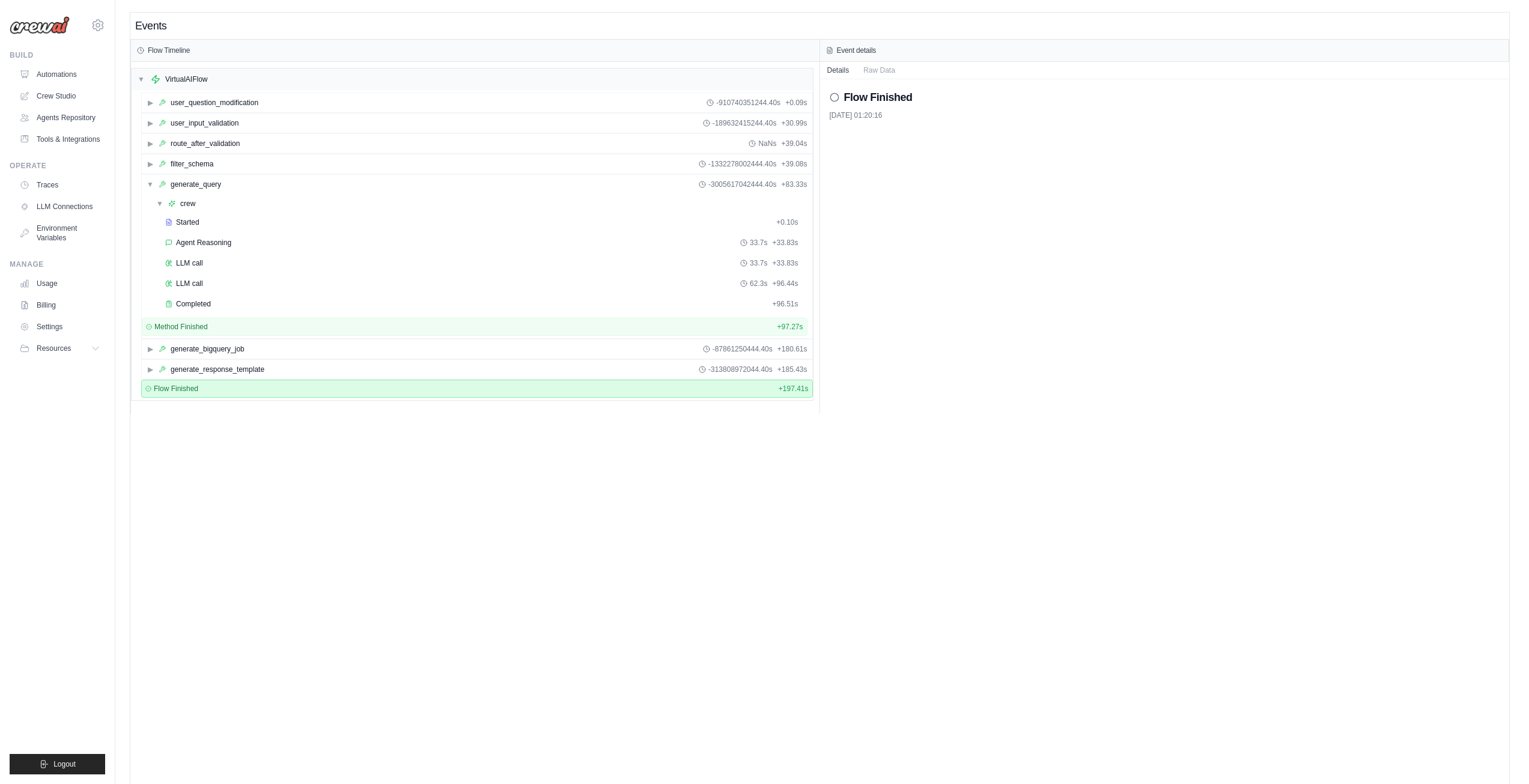
click at [195, 293] on div "Started + 0.10s Agent Reasoning 33.7s + 33.83s LLM call 33.7s + 33.83s LLM call…" at bounding box center [479, 264] width 656 height 102
click at [199, 303] on span "Completed" at bounding box center [193, 304] width 35 height 10
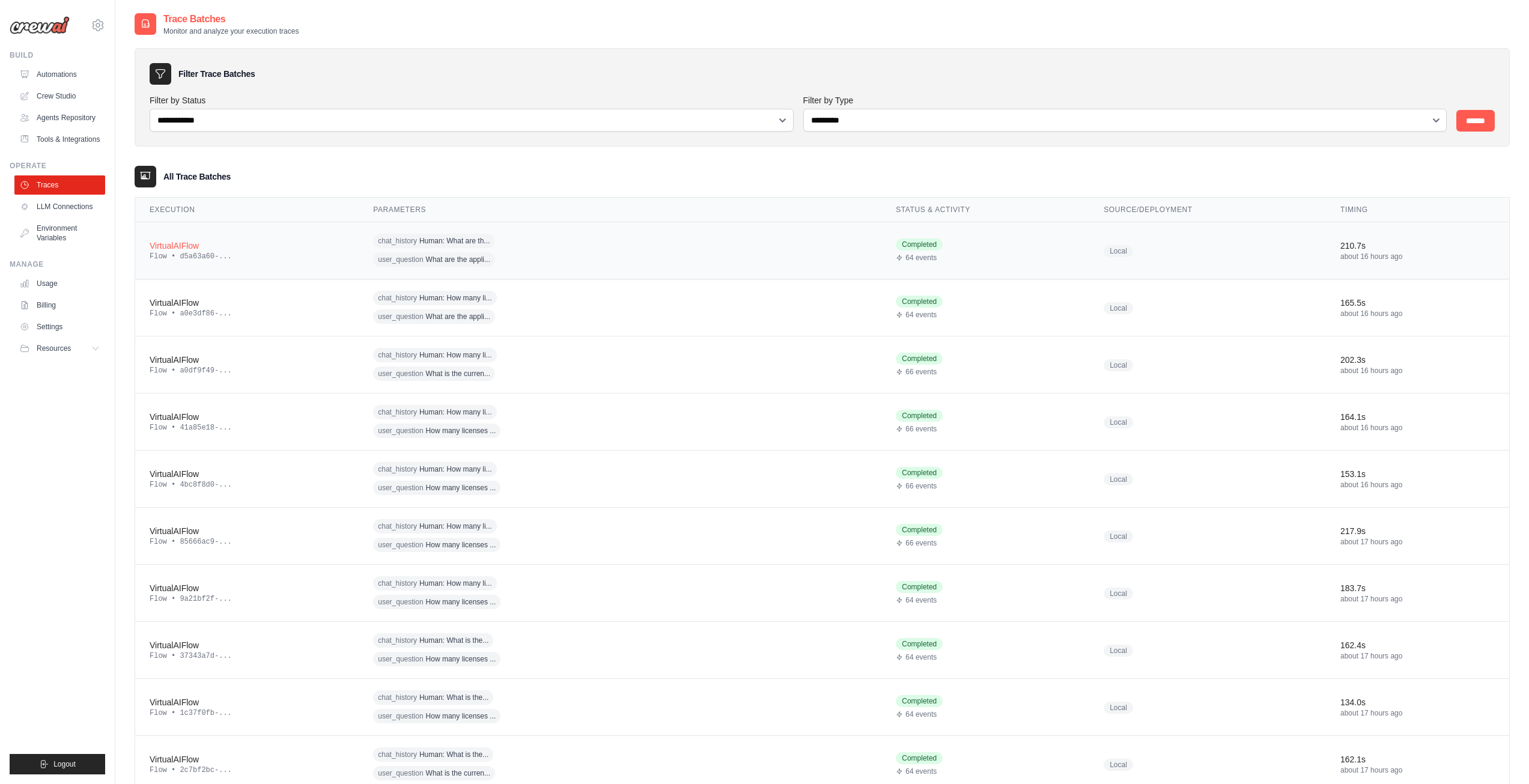
click at [170, 248] on div "VirtualAIFlow" at bounding box center [247, 246] width 195 height 12
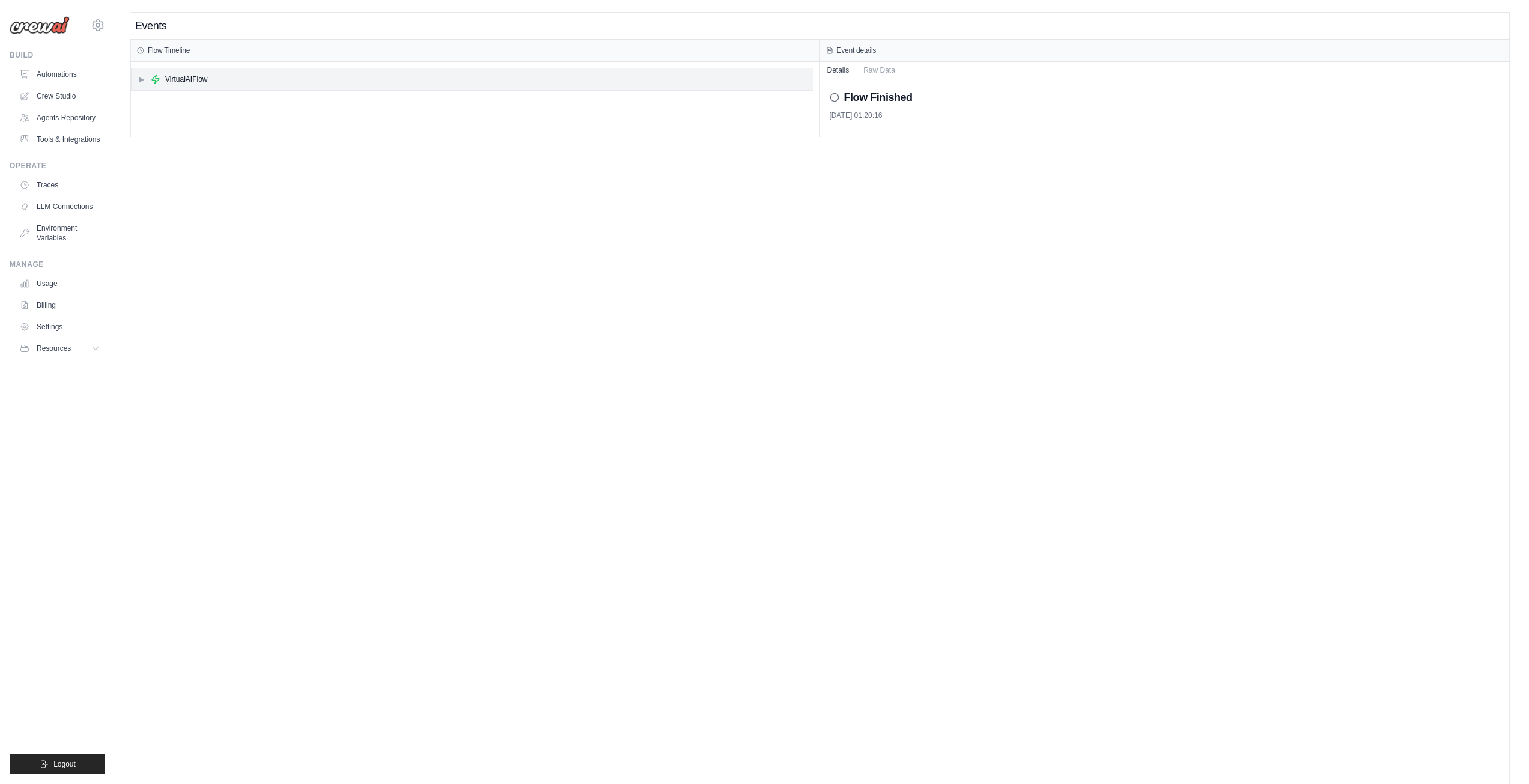
click at [138, 81] on span "▶" at bounding box center [141, 79] width 7 height 10
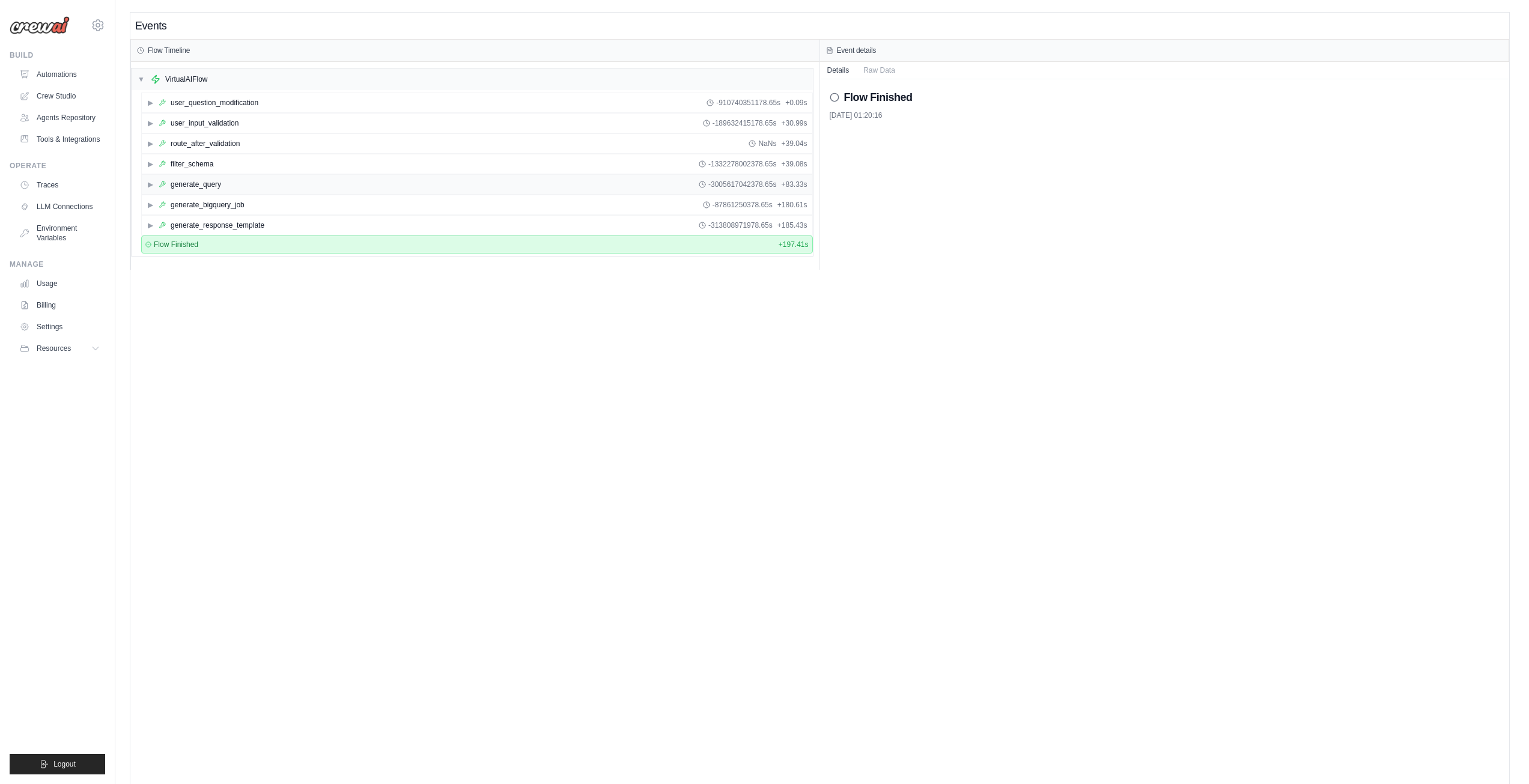
click at [145, 186] on div "▶ generate_query -3005617042378.65s + 83.33s" at bounding box center [477, 184] width 670 height 19
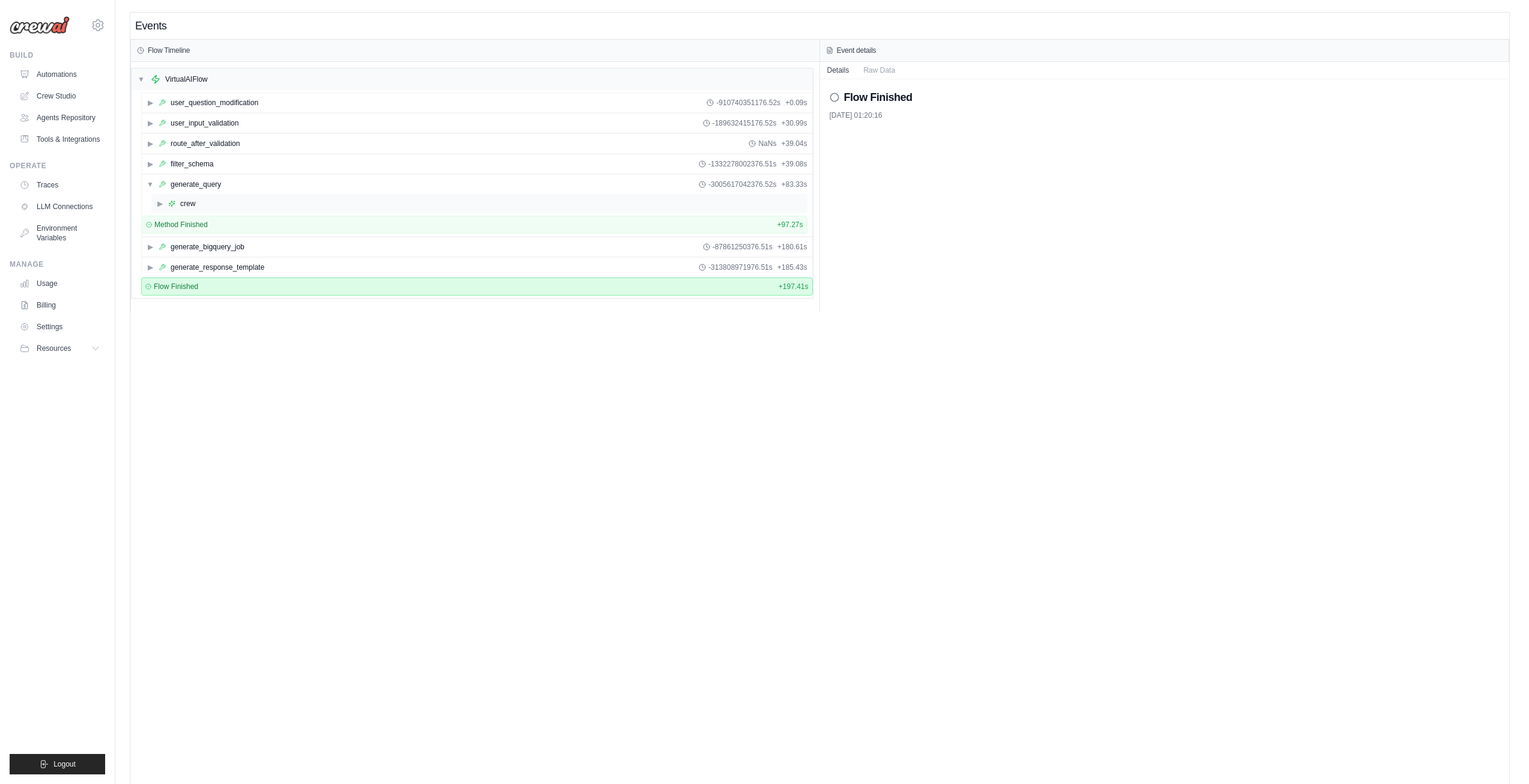
click at [154, 200] on div "▶ crew" at bounding box center [479, 203] width 656 height 19
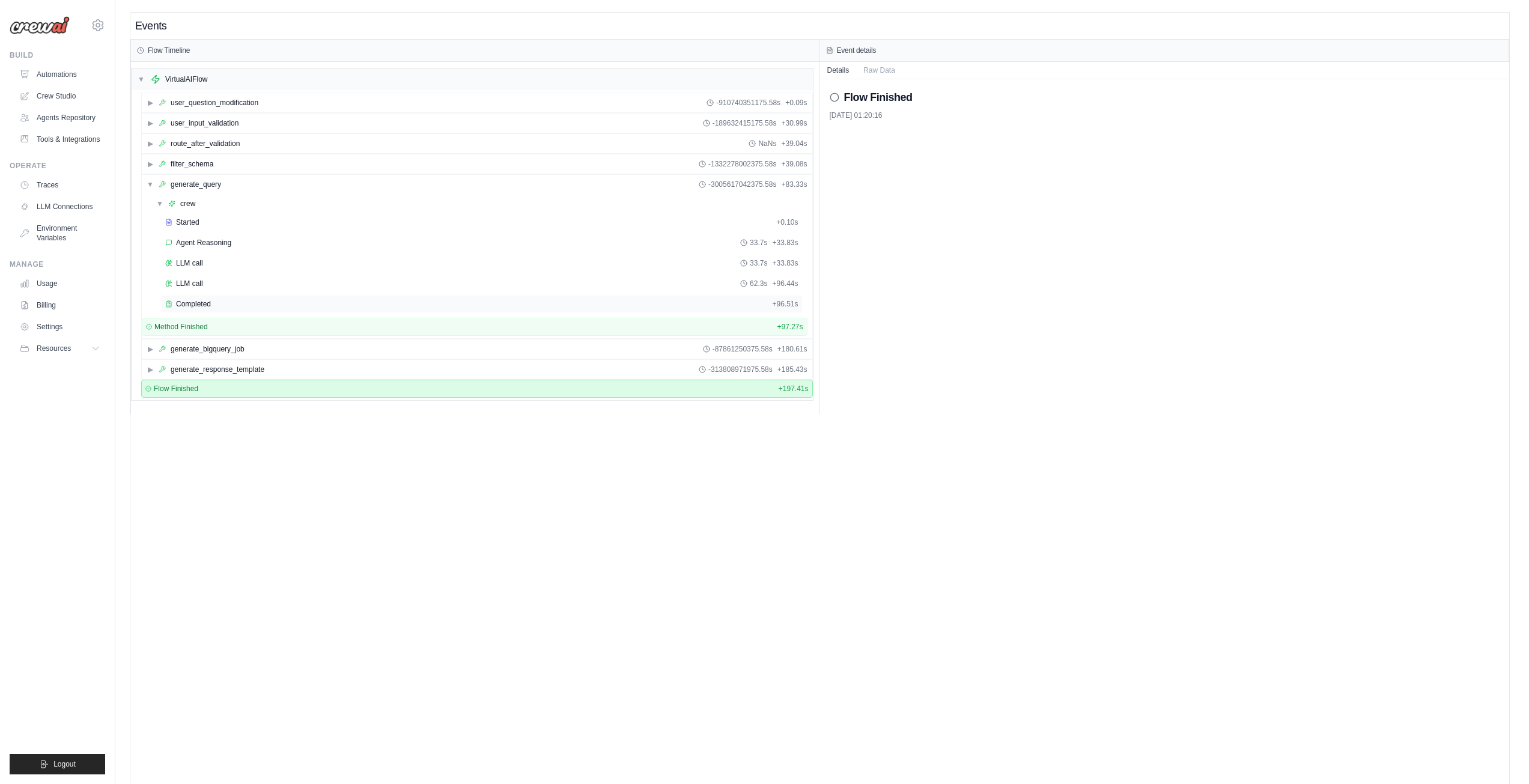
click at [195, 304] on span "Completed" at bounding box center [193, 304] width 35 height 10
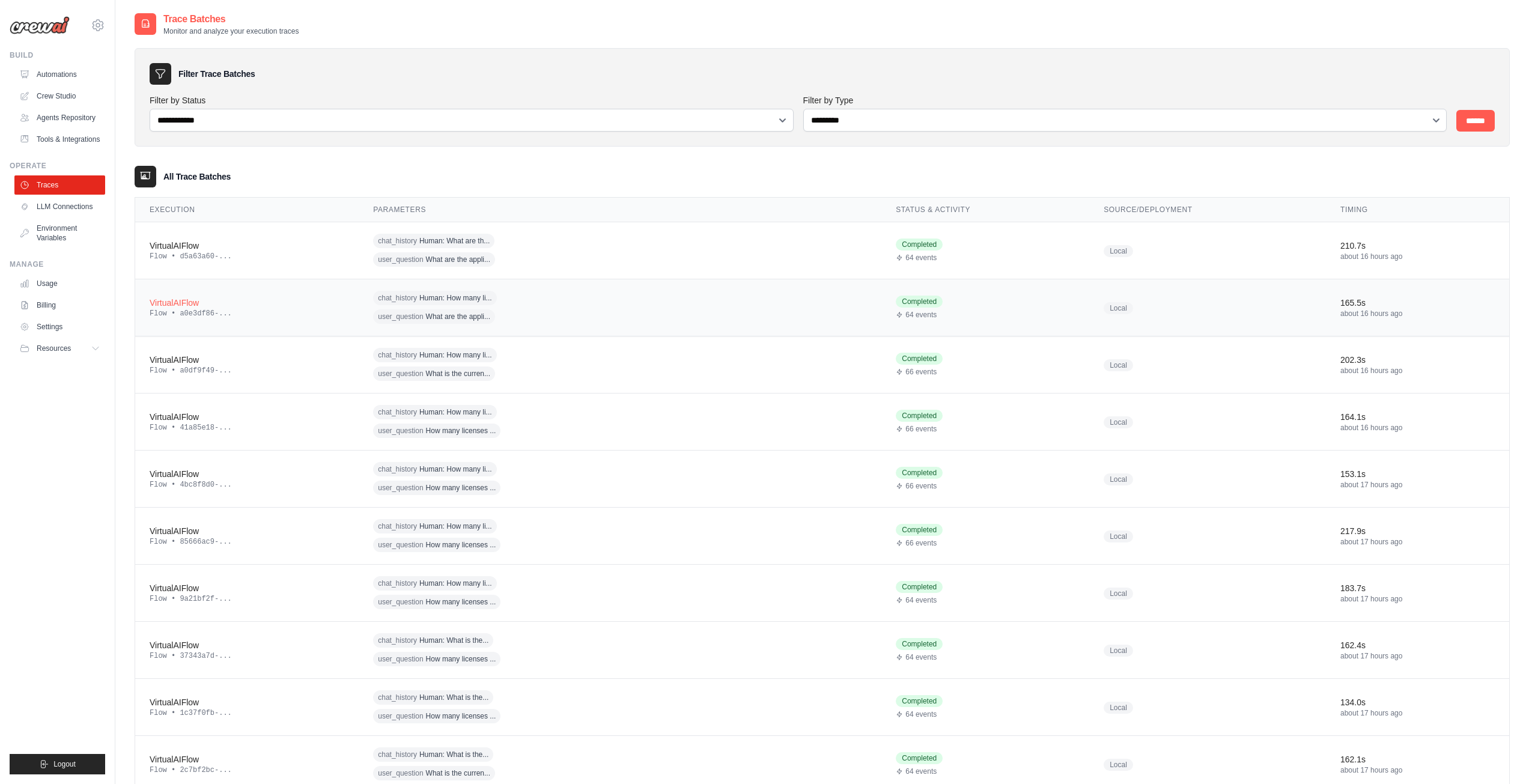
click at [198, 313] on div "Flow • a0e3df86-..." at bounding box center [247, 313] width 195 height 10
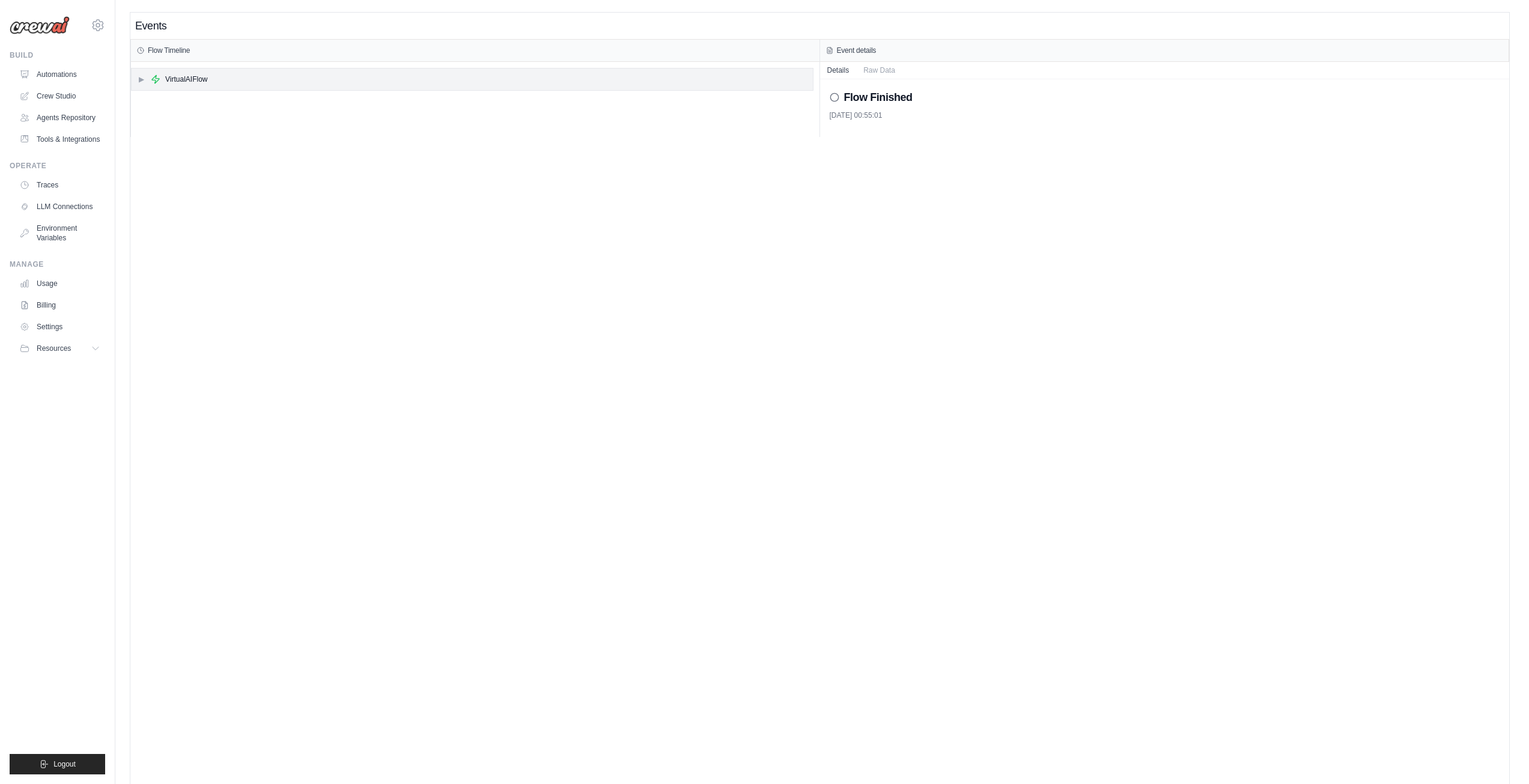
click at [139, 85] on div "▶ VirtualAIFlow" at bounding box center [472, 79] width 681 height 22
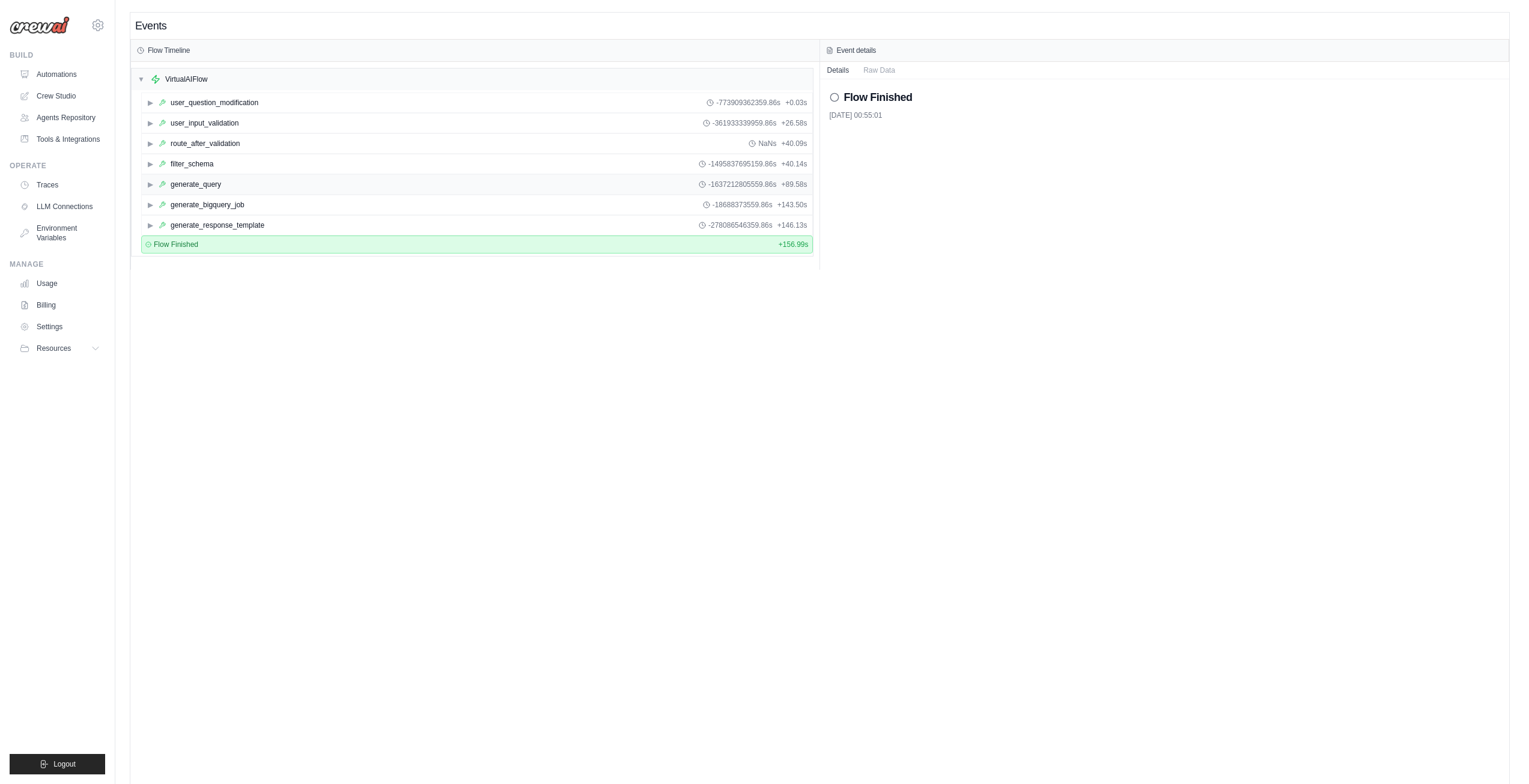
click at [156, 185] on div "▶ generate_query" at bounding box center [183, 184] width 74 height 10
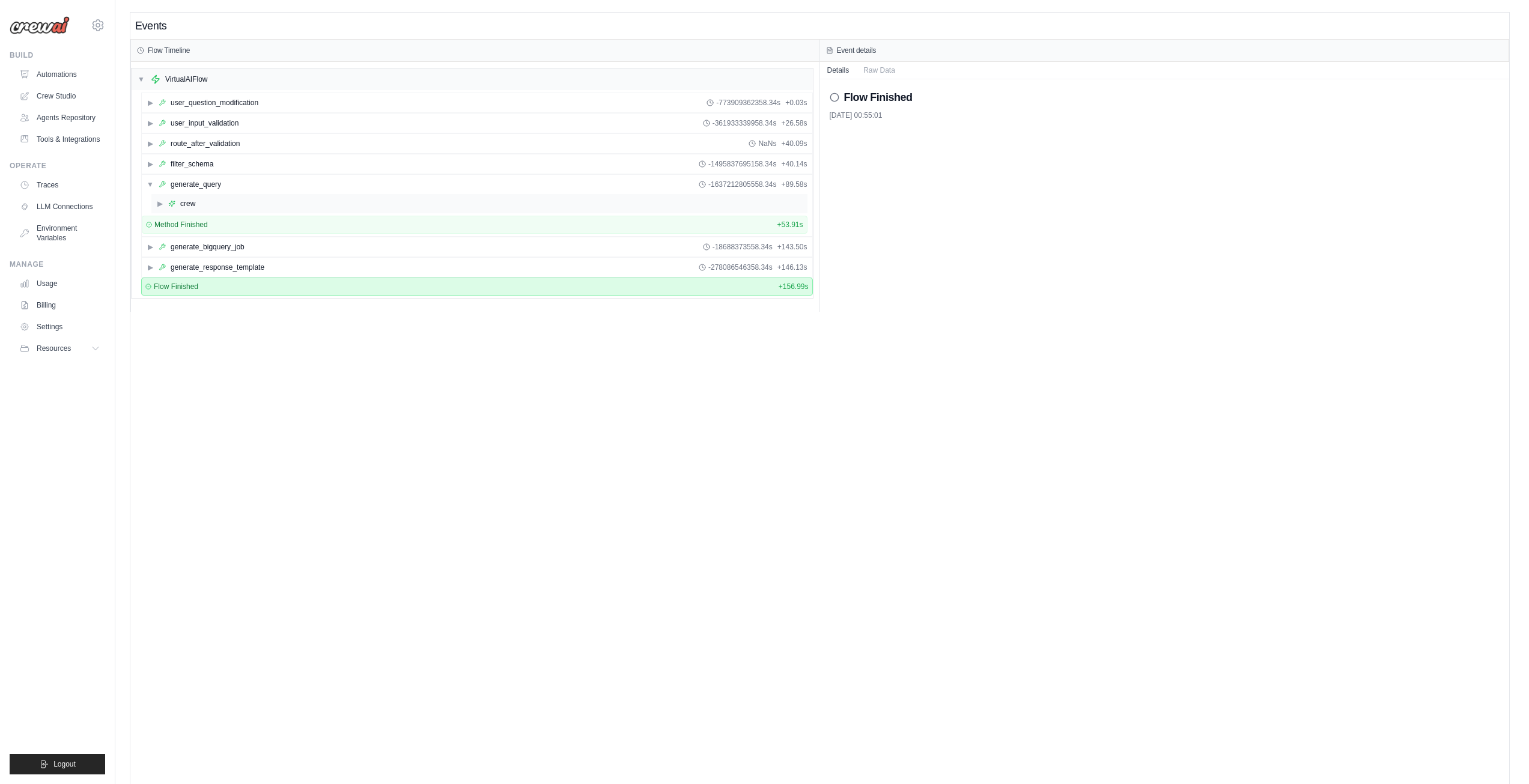
click at [156, 199] on span "▶" at bounding box center [160, 203] width 7 height 10
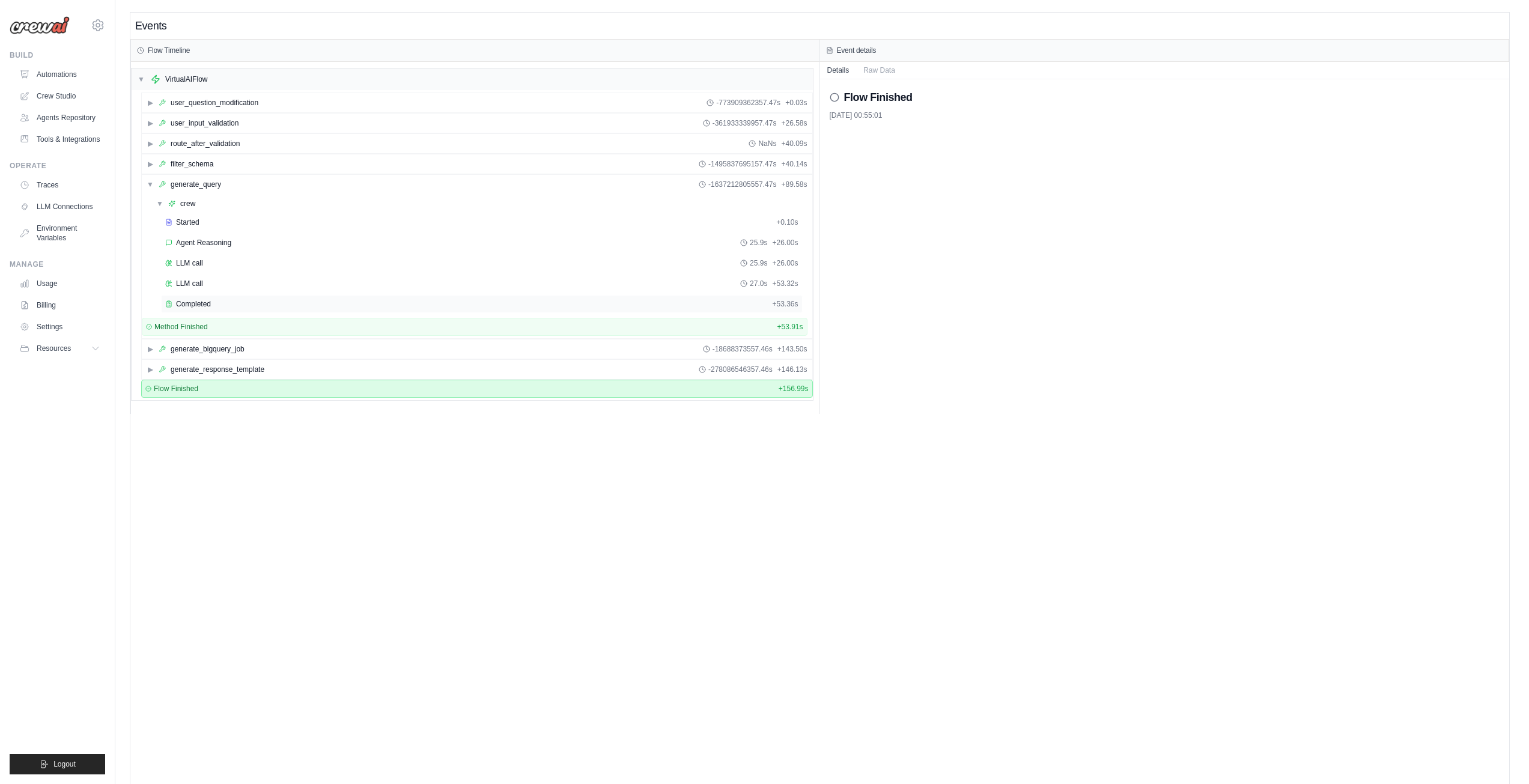
click at [204, 303] on span "Completed" at bounding box center [193, 304] width 35 height 10
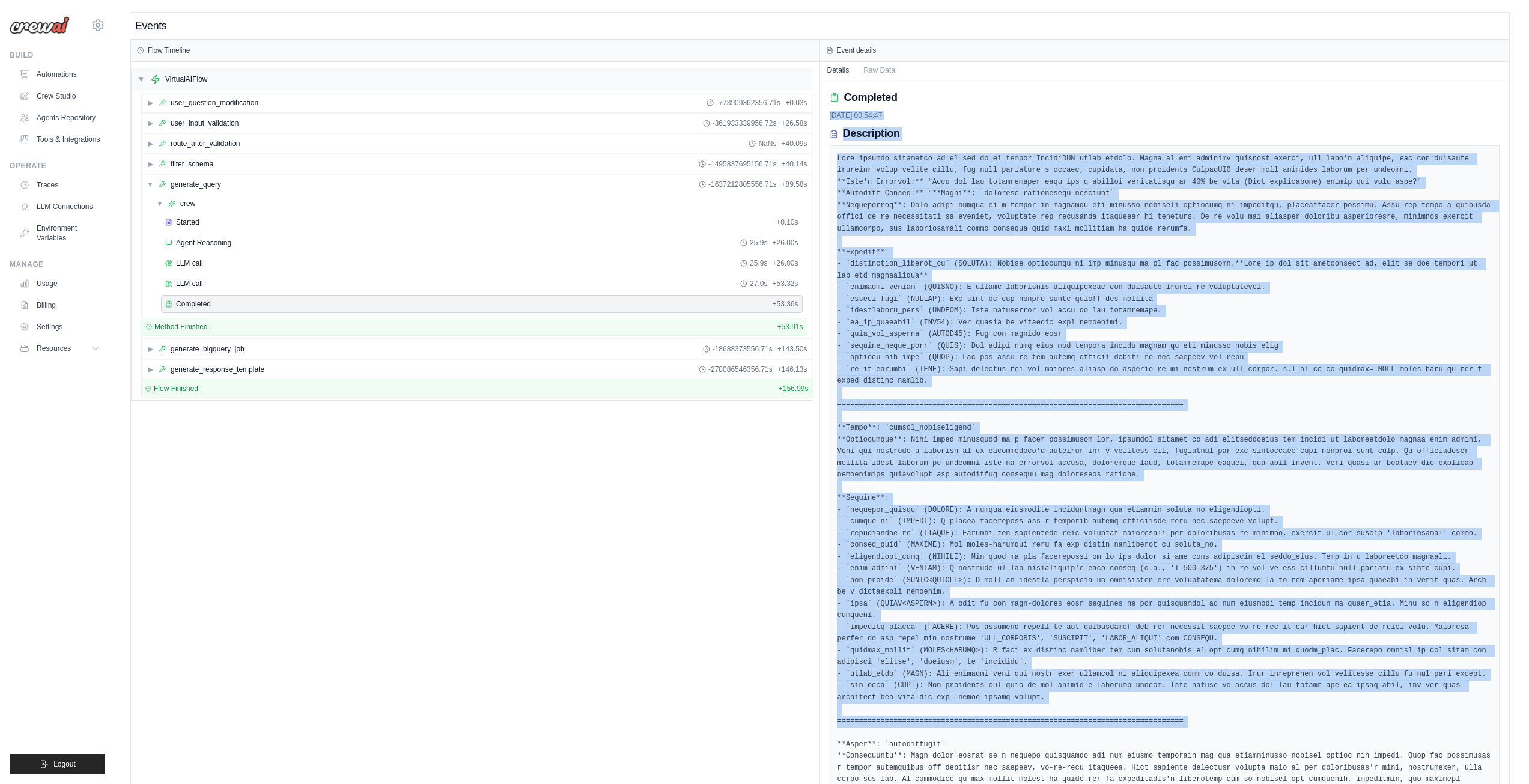
drag, startPoint x: 1530, startPoint y: 100, endPoint x: 1535, endPoint y: 616, distance: 516.0
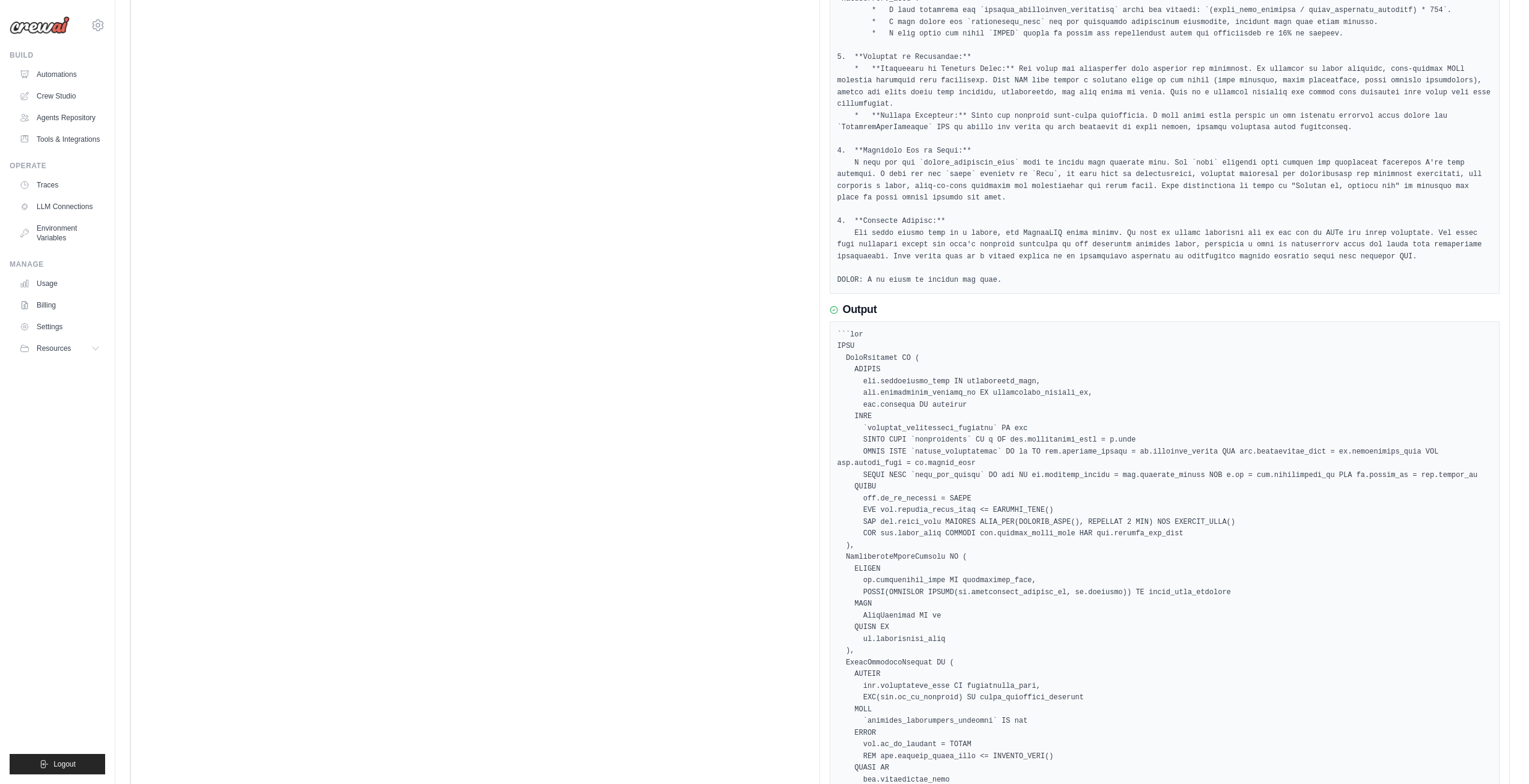
scroll to position [2637, 0]
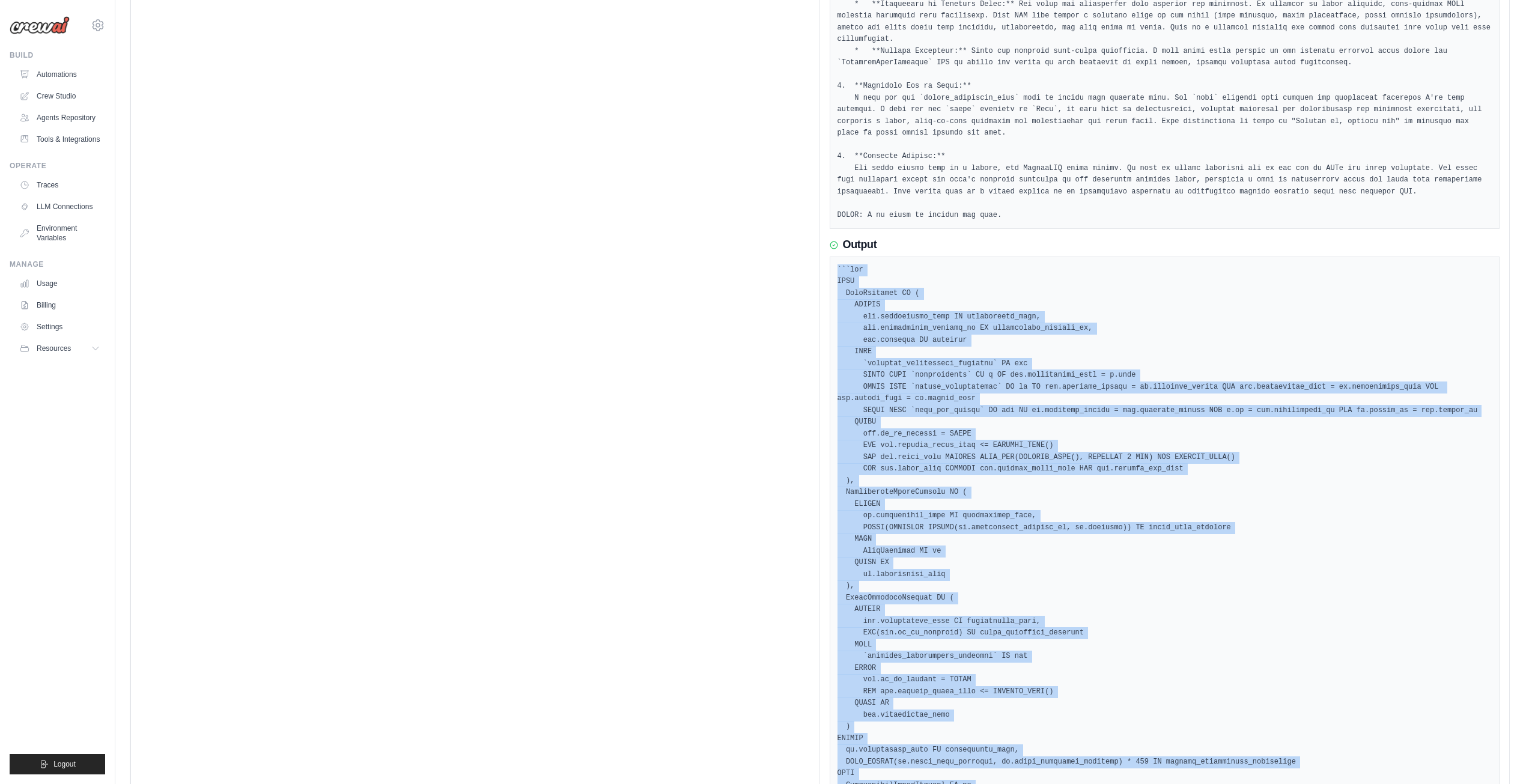
drag, startPoint x: 855, startPoint y: 742, endPoint x: 837, endPoint y: 164, distance: 578.3
click at [837, 264] on pre at bounding box center [1165, 557] width 655 height 586
copy pre "```sql WITH UsedLicenses AS ( SELECT cat.application_name AS application_name, …"
